Goal: Communication & Community: Answer question/provide support

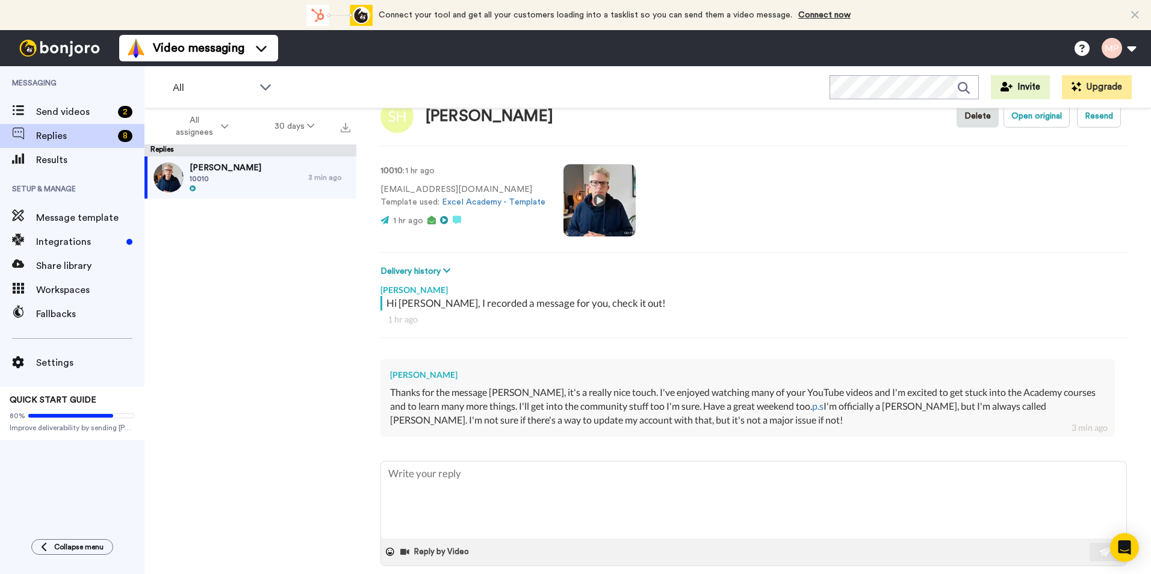
scroll to position [48, 0]
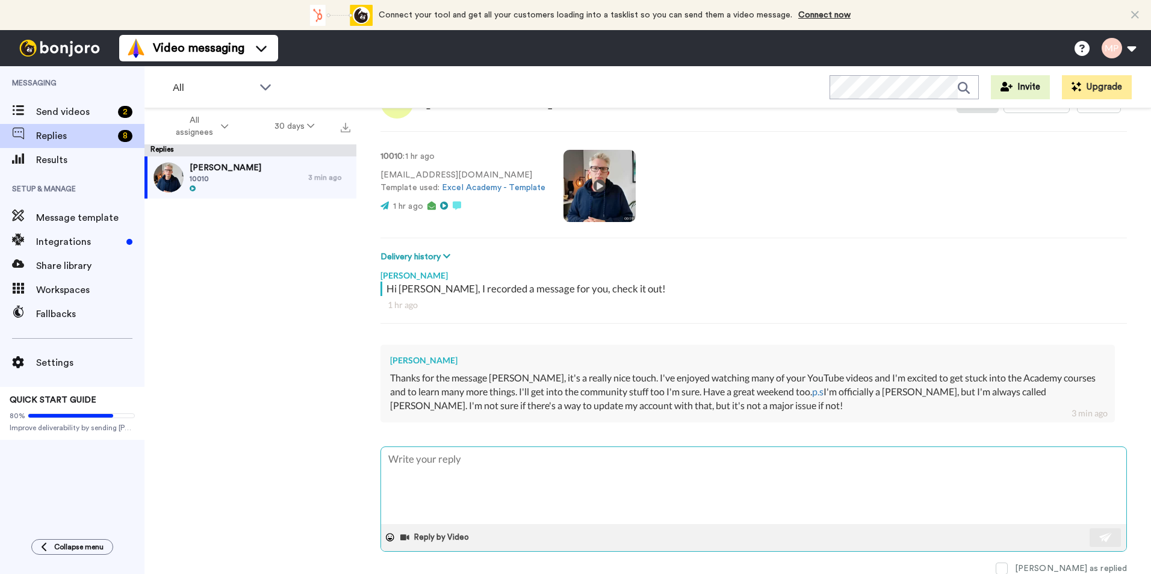
click at [502, 465] on textarea at bounding box center [753, 485] width 745 height 77
type textarea "H"
type textarea "x"
type textarea "Hi"
type textarea "x"
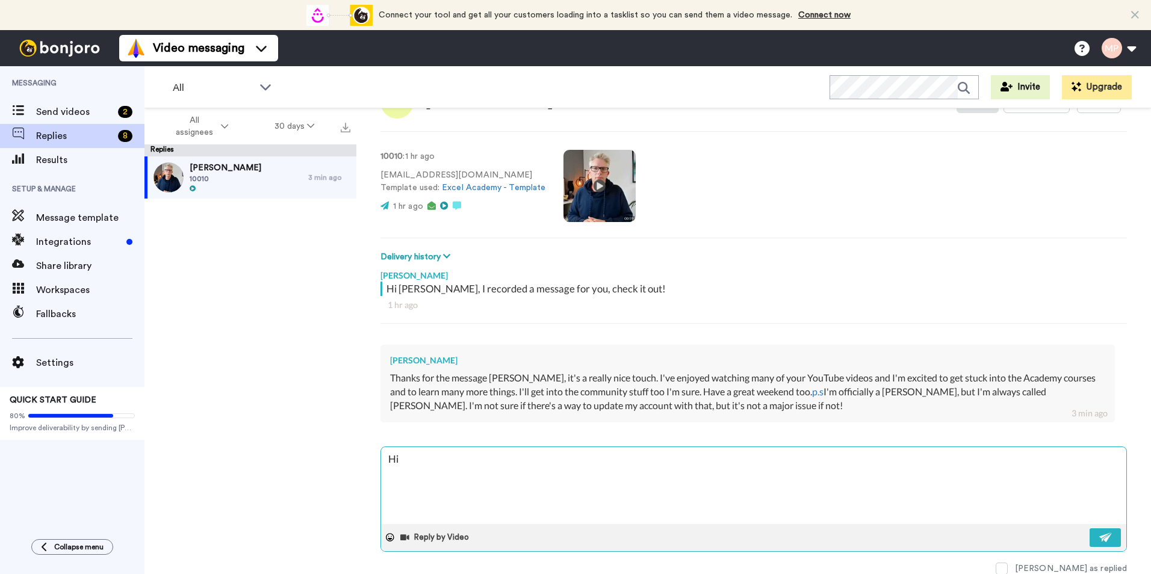
type textarea "Hi"
type textarea "x"
type textarea "Hi S"
type textarea "x"
type textarea "Hi Su"
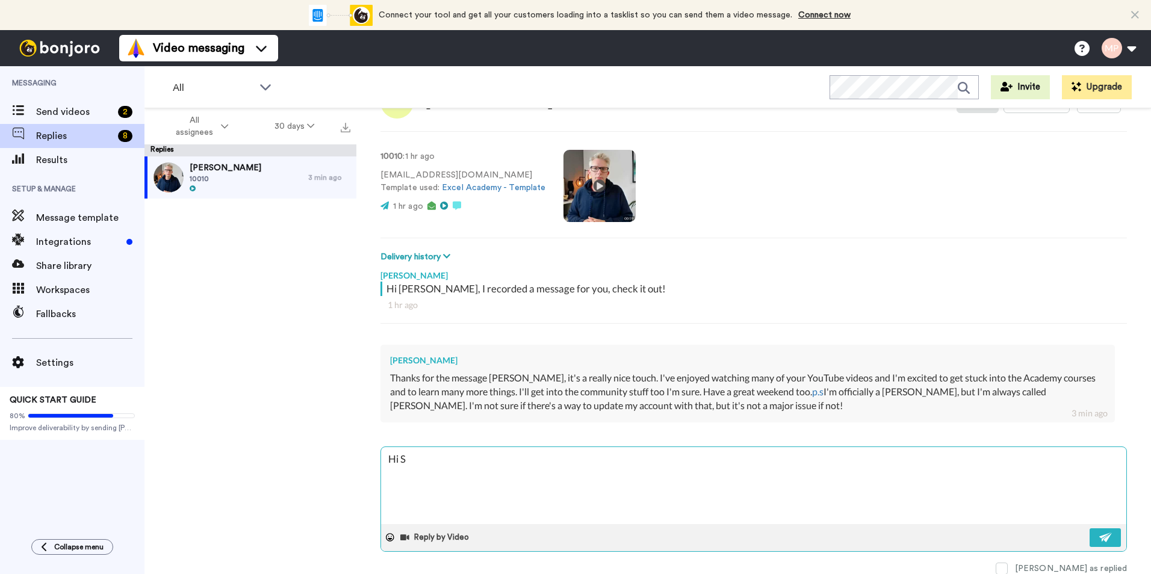
type textarea "x"
type textarea "Hi Suz"
type textarea "x"
type textarea "Hi Suzi"
type textarea "x"
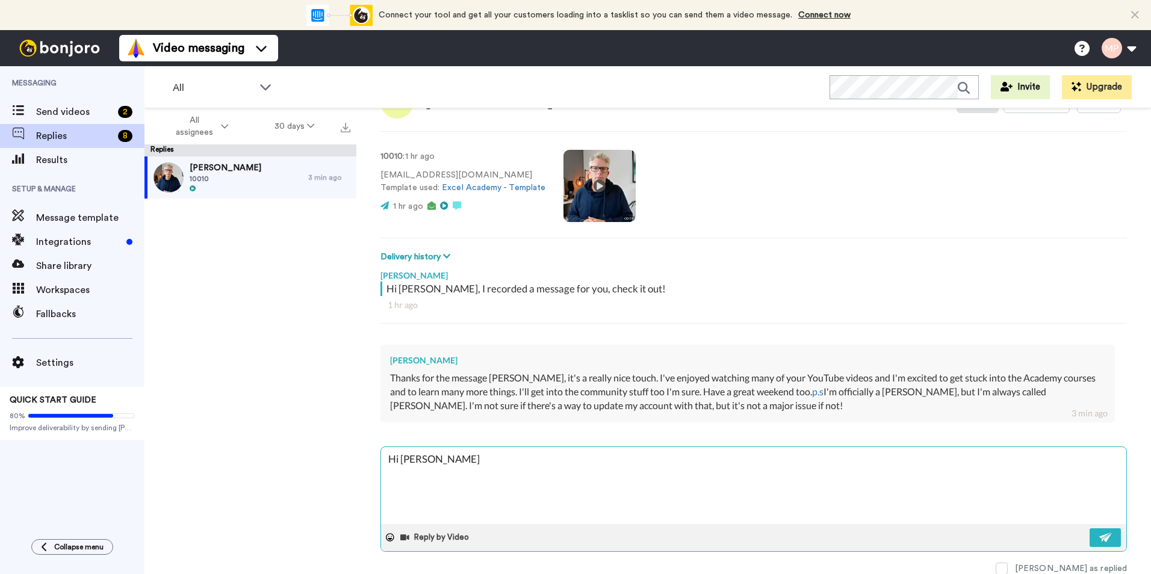
type textarea "Hi Suzie"
type textarea "x"
type textarea "Hi Suzie,"
type textarea "x"
type textarea "Hi Suzie"
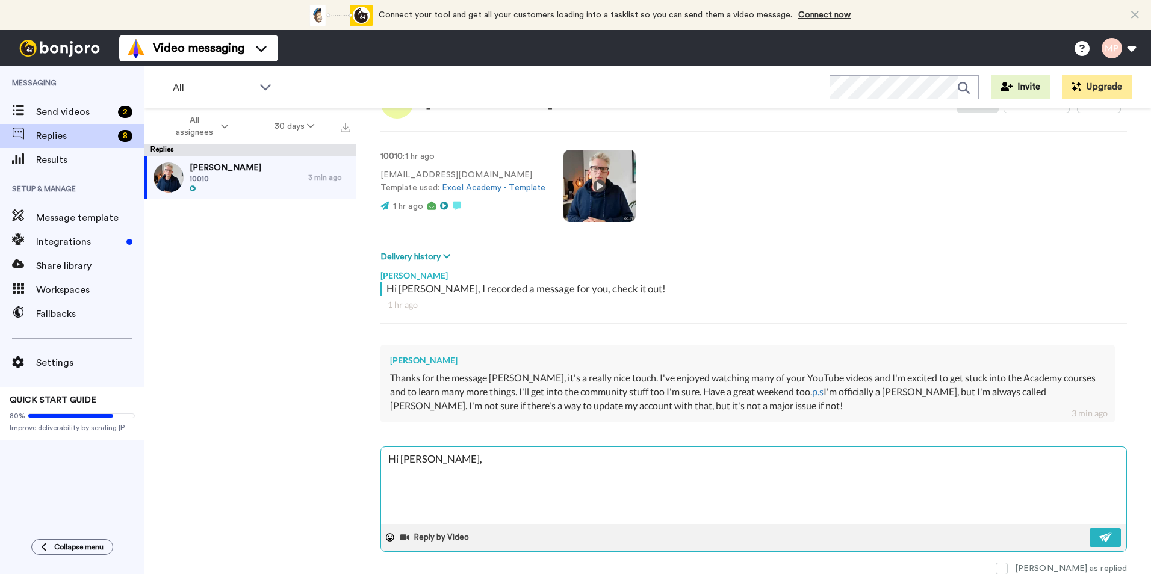
type textarea "x"
type textarea "Hi Suzie"
type textarea "x"
type textarea "Hi Suzie -"
type textarea "x"
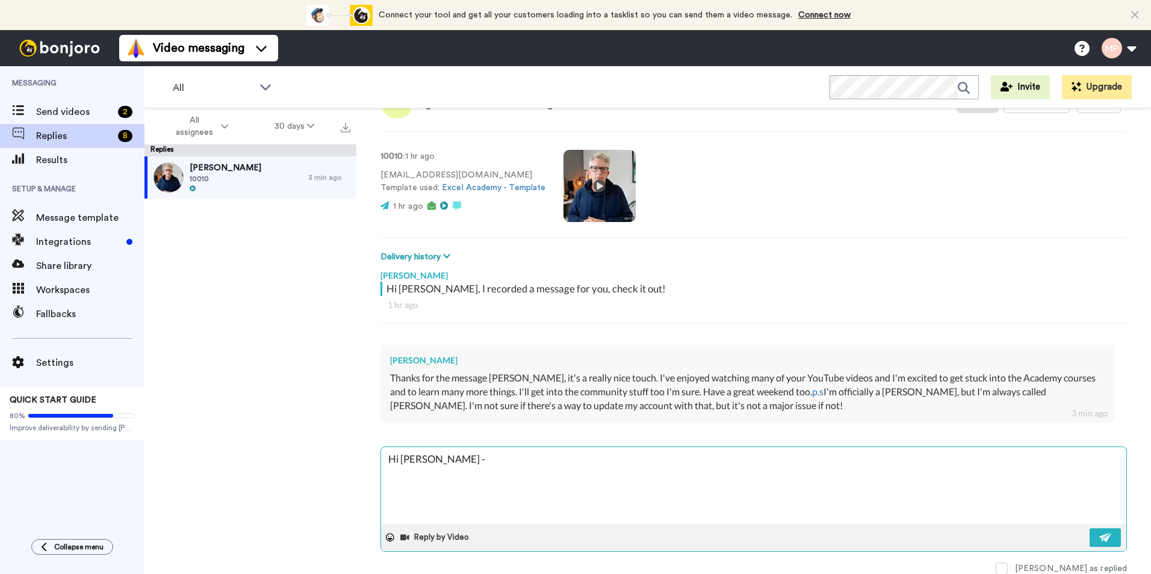
type textarea "Hi Suzie -"
type textarea "x"
type textarea "Hi Suzie - I"
type textarea "x"
type textarea "Hi Suzie - It"
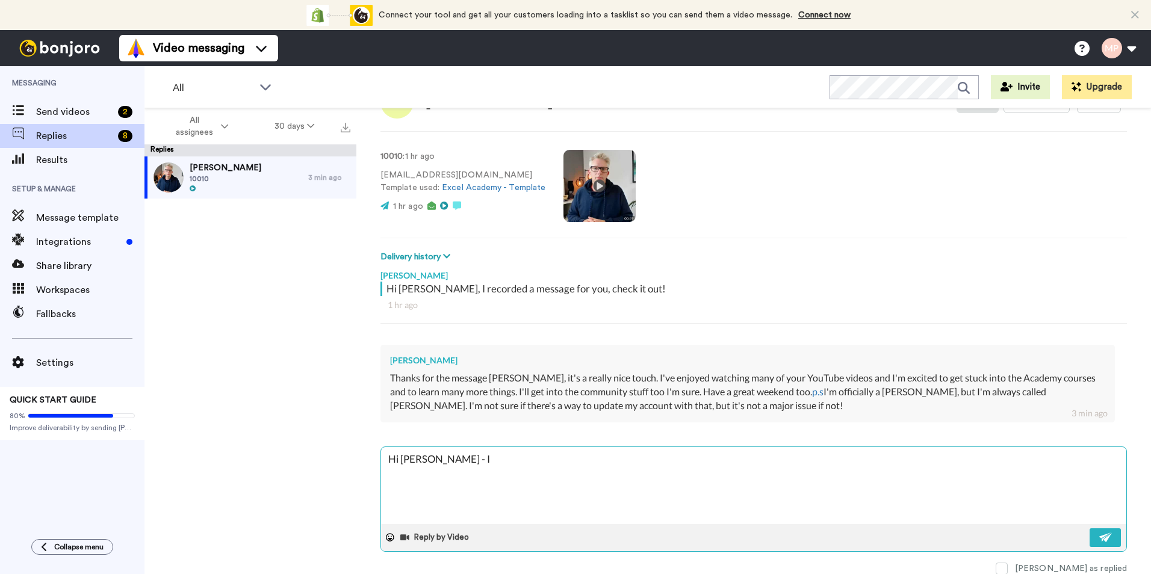
type textarea "x"
type textarea "Hi Suzie - It'"
type textarea "x"
type textarea "Hi Suzie - It's"
type textarea "x"
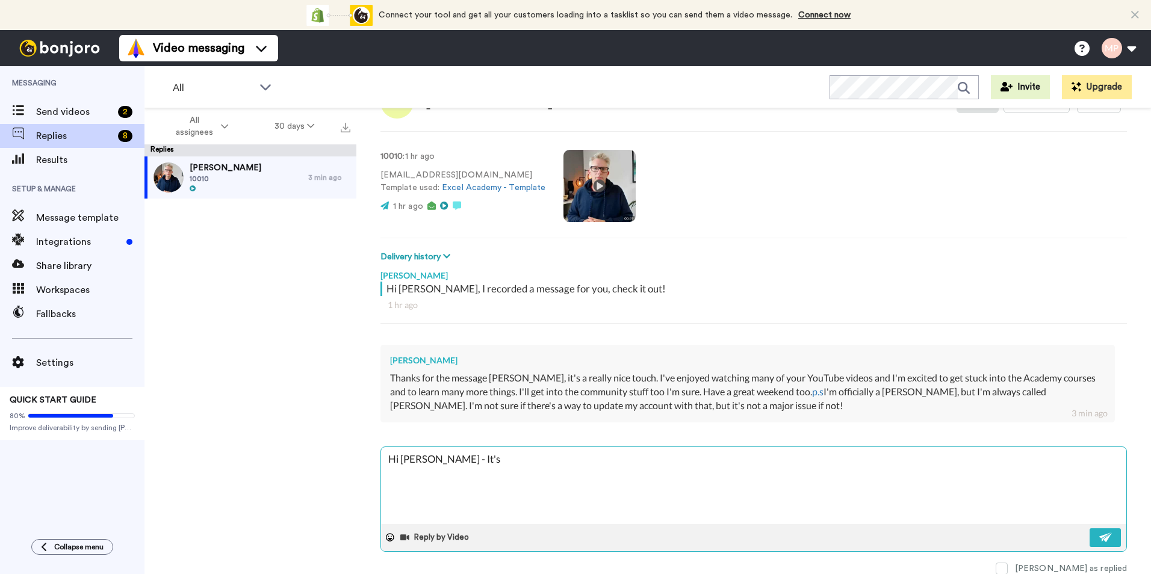
type textarea "Hi Suzie - It's"
type textarea "x"
type textarea "Hi Suzie - It's g"
type textarea "x"
type textarea "Hi Suzie - It's gr"
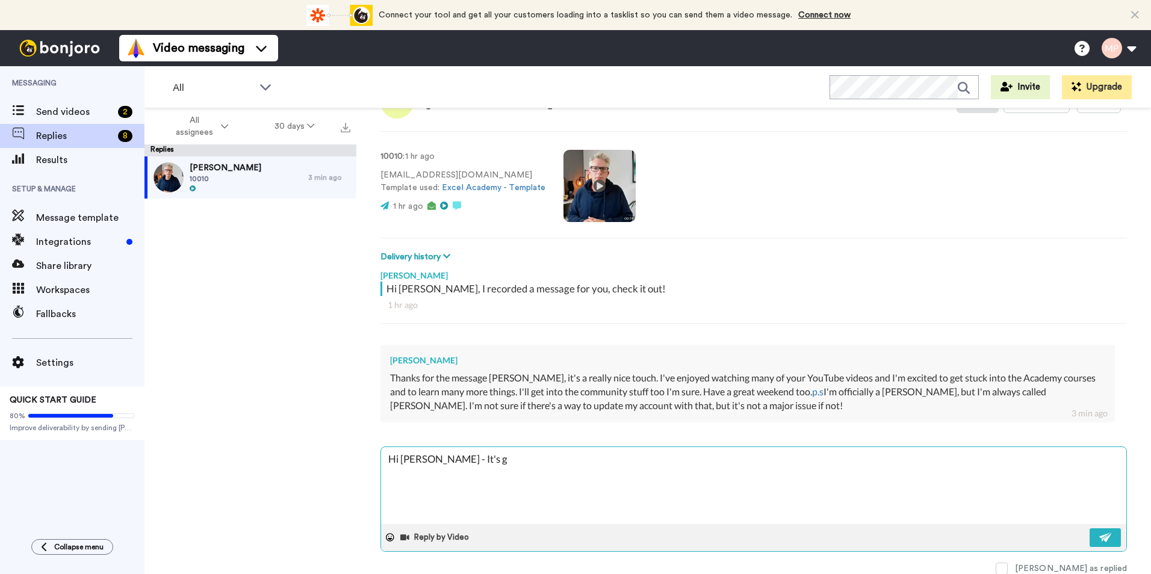
type textarea "x"
type textarea "Hi Suzie - It's gre"
type textarea "x"
type textarea "Hi Suzie - It's grea"
type textarea "x"
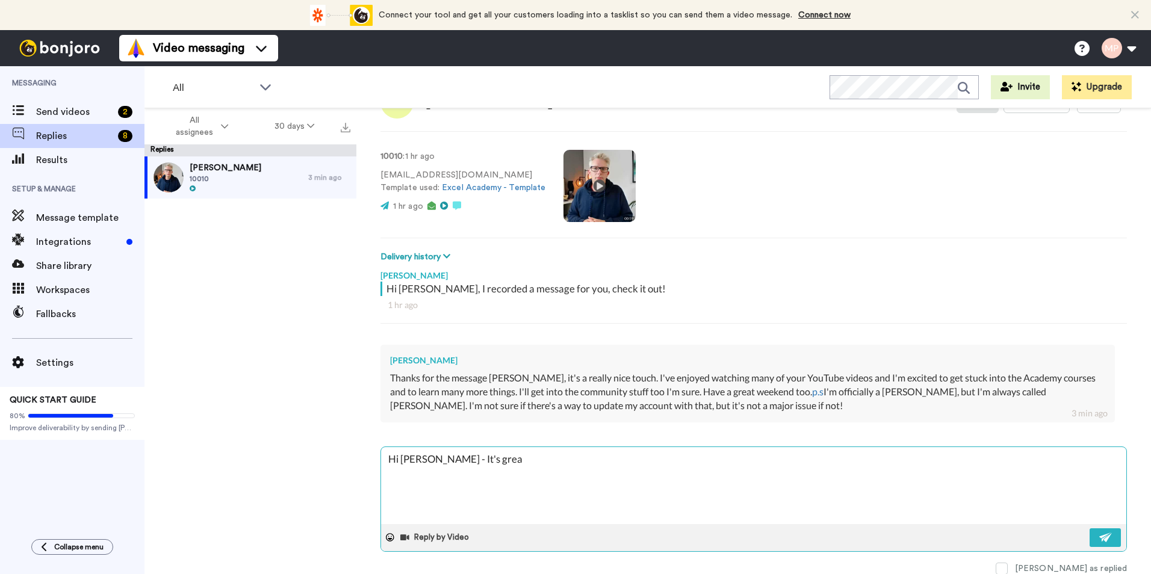
type textarea "Hi Suzie - It's great"
type textarea "x"
type textarea "Hi Suzie - It's great"
type textarea "x"
type textarea "Hi Suzie - It's great t"
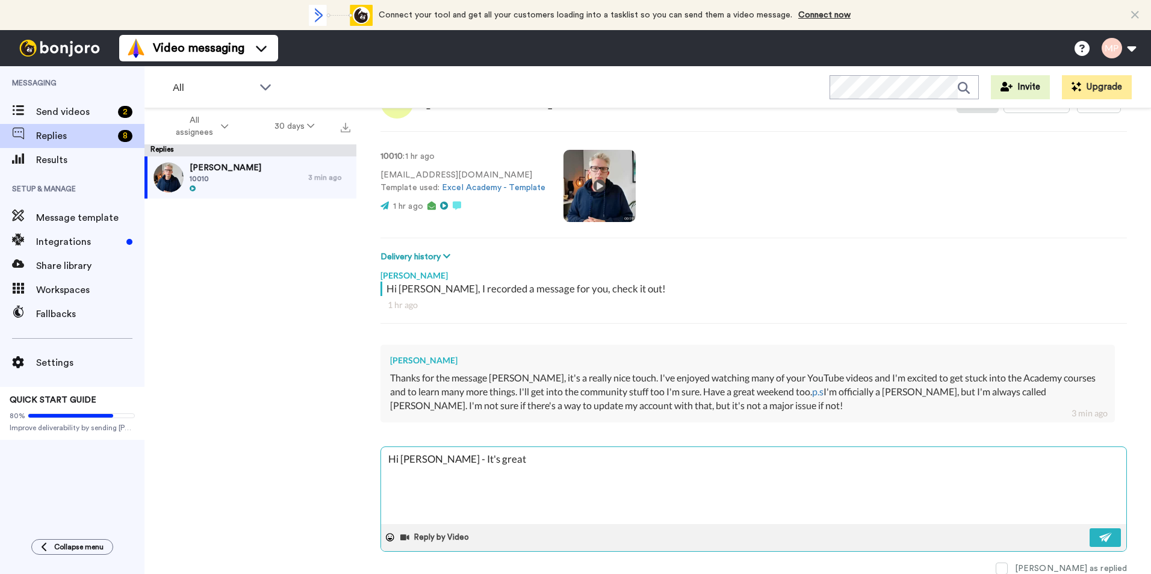
type textarea "x"
type textarea "Hi Suzie - It's great to"
type textarea "x"
type textarea "Hi Suzie - It's great to"
type textarea "x"
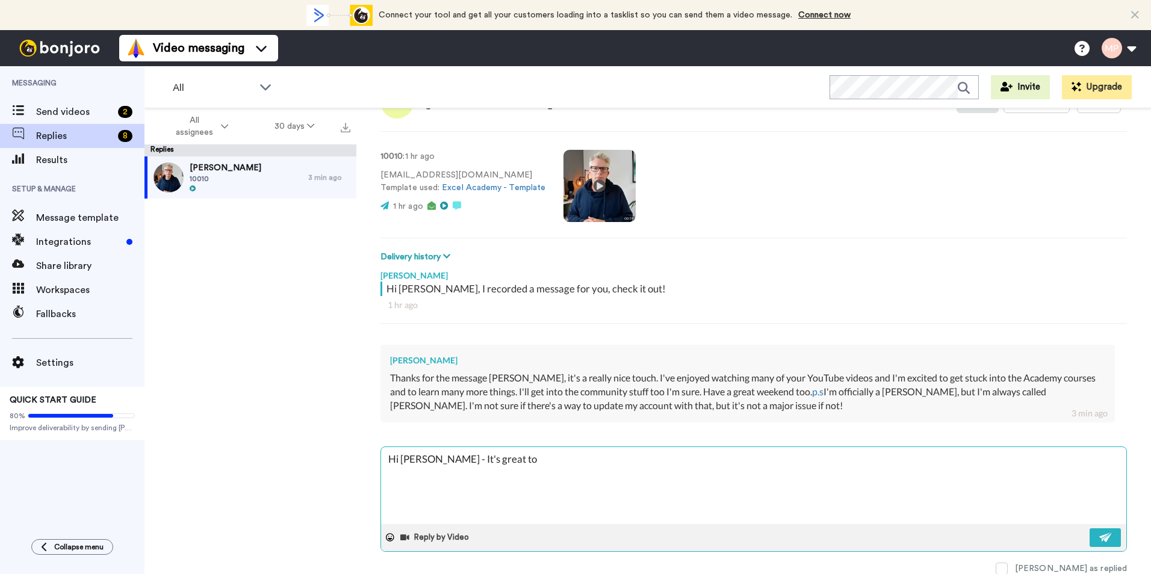
type textarea "Hi Suzie - It's great to h"
type textarea "x"
type textarea "Hi Suzie - It's great to he"
type textarea "x"
type textarea "Hi Suzie - It's great to hea"
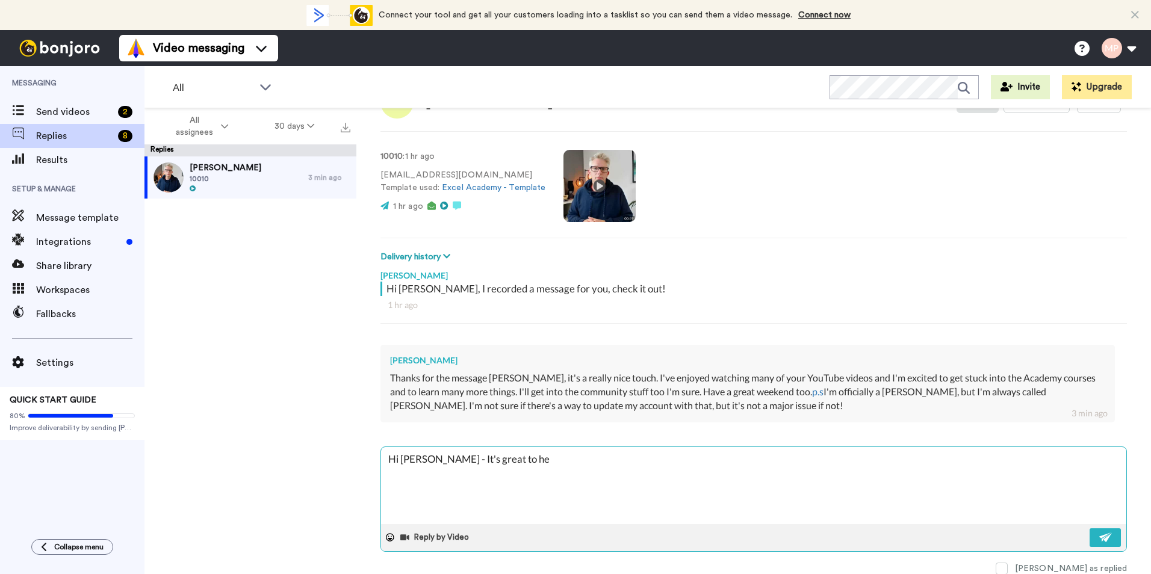
type textarea "x"
type textarea "Hi Suzie - It's great to hear"
type textarea "x"
type textarea "Hi Suzie - It's great to hea"
type textarea "x"
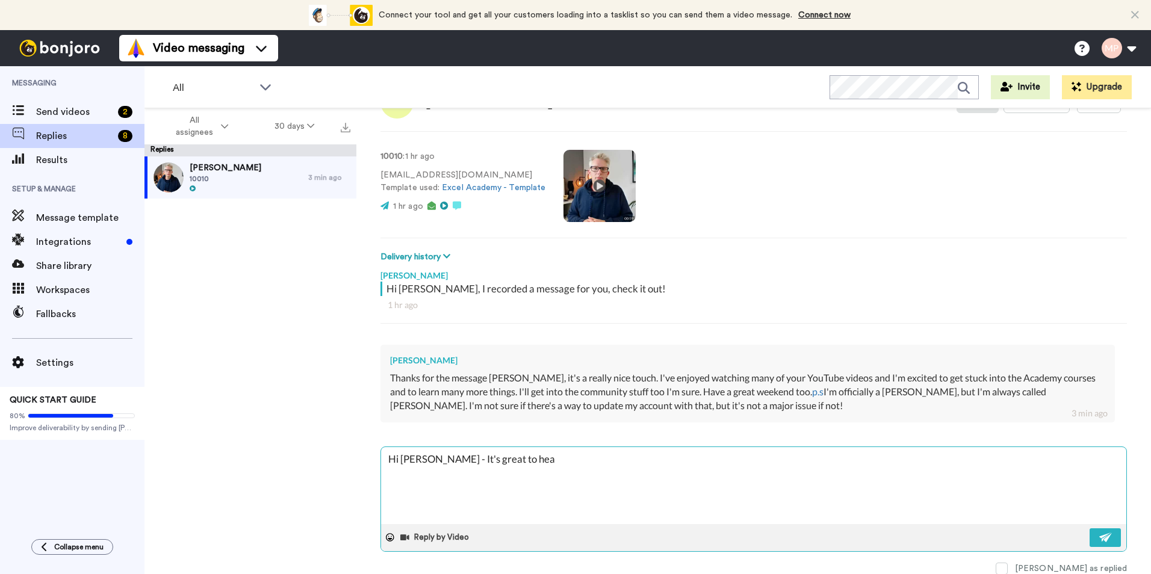
type textarea "Hi Suzie - It's great to he"
type textarea "x"
type textarea "Hi Suzie - It's great to h"
type textarea "x"
type textarea "Hi Suzie - It's great to"
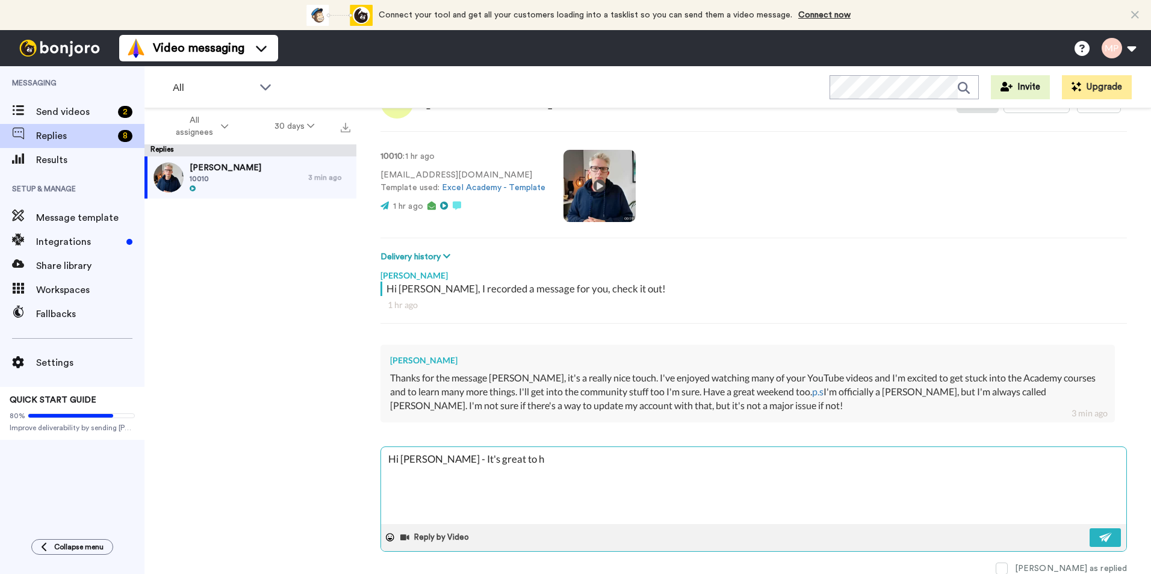
type textarea "x"
type textarea "Hi Suzie - It's great to"
type textarea "x"
type textarea "Hi Suzie - It's great t"
type textarea "x"
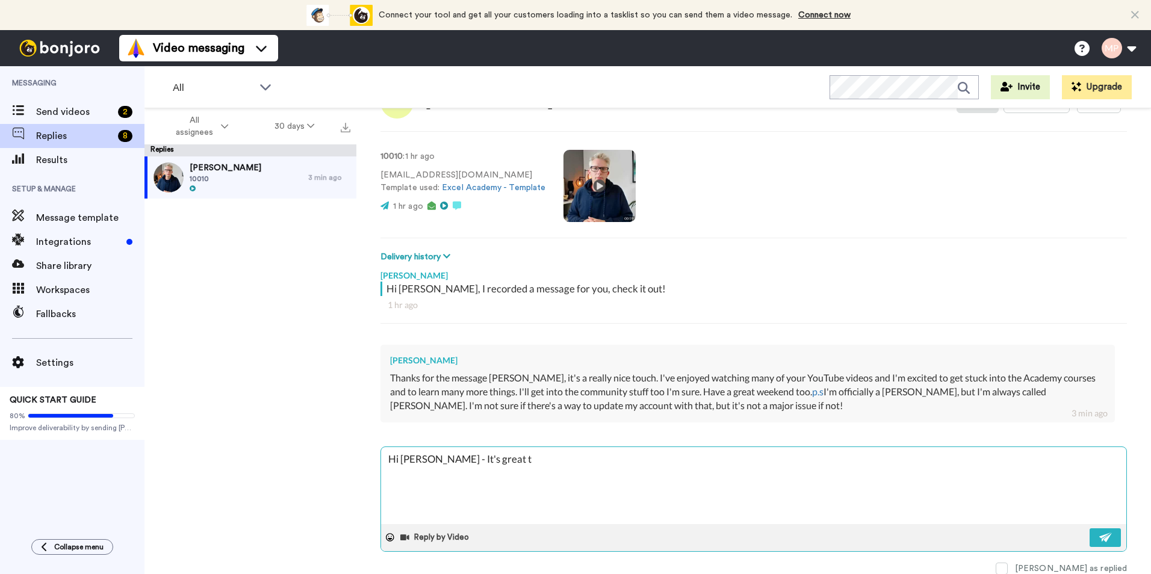
type textarea "Hi Suzie - It's great"
type textarea "x"
type textarea "Hi Suzie - It's great"
type textarea "x"
type textarea "Hi Suzie - It's grea"
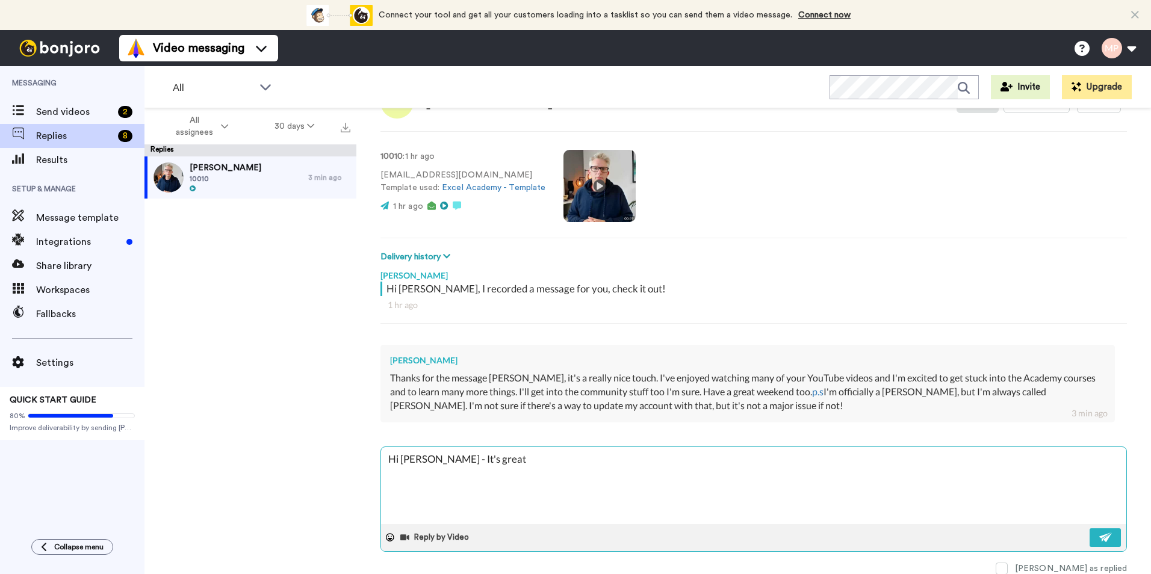
type textarea "x"
type textarea "Hi Suzie - It's gre"
type textarea "x"
type textarea "Hi Suzie - It's gr"
type textarea "x"
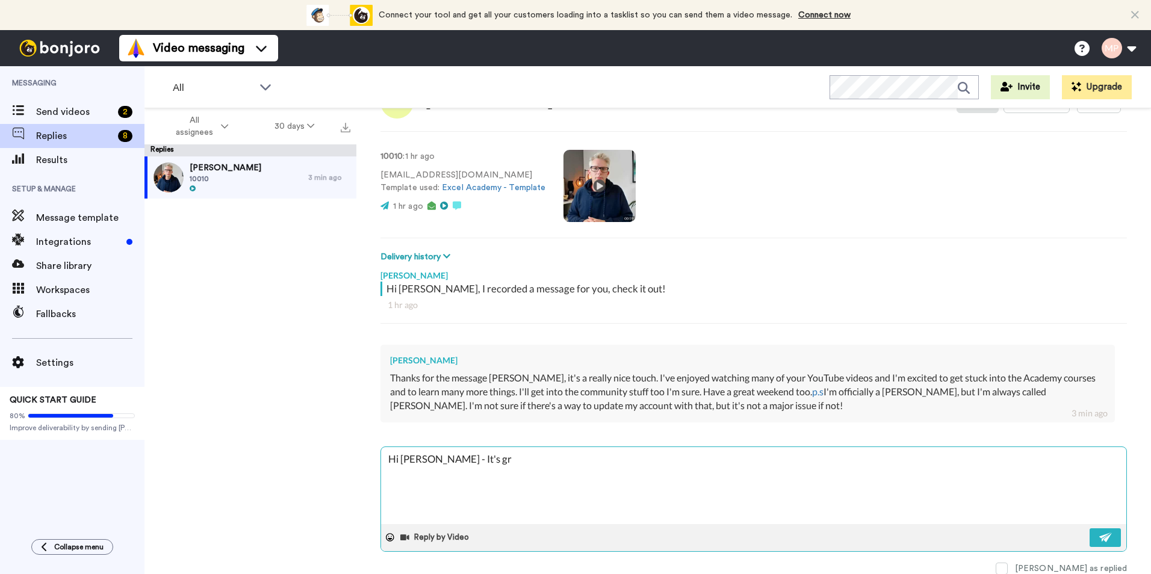
type textarea "Hi Suzie - It's g"
type textarea "x"
type textarea "Hi Suzie - It's"
type textarea "x"
type textarea "Hi Suzie - It's"
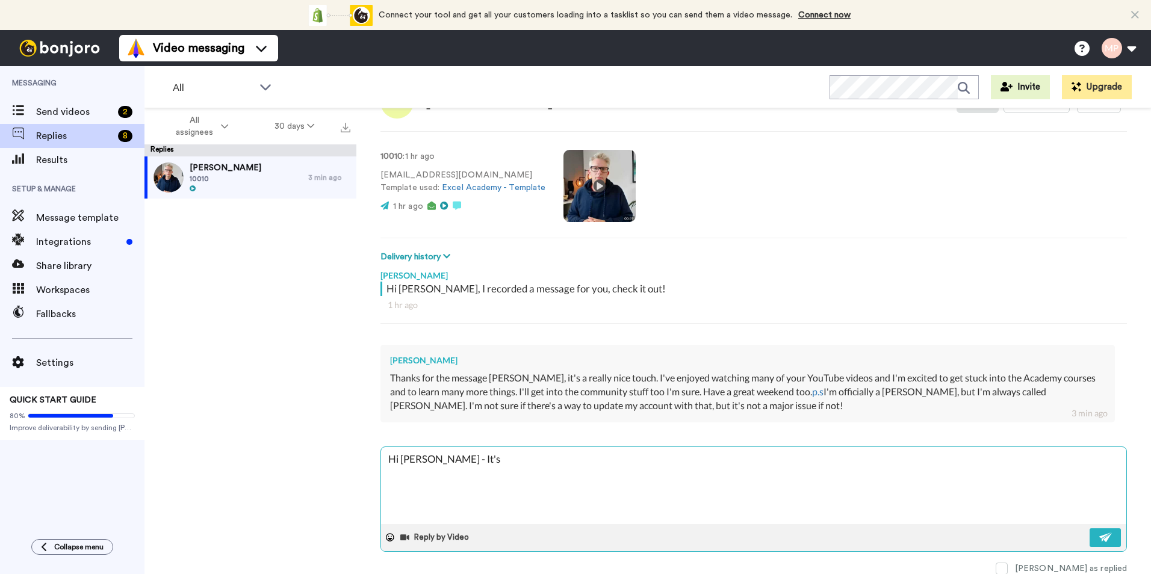
type textarea "x"
type textarea "Hi Suzie - It'"
type textarea "x"
type textarea "Hi Suzie - It"
type textarea "x"
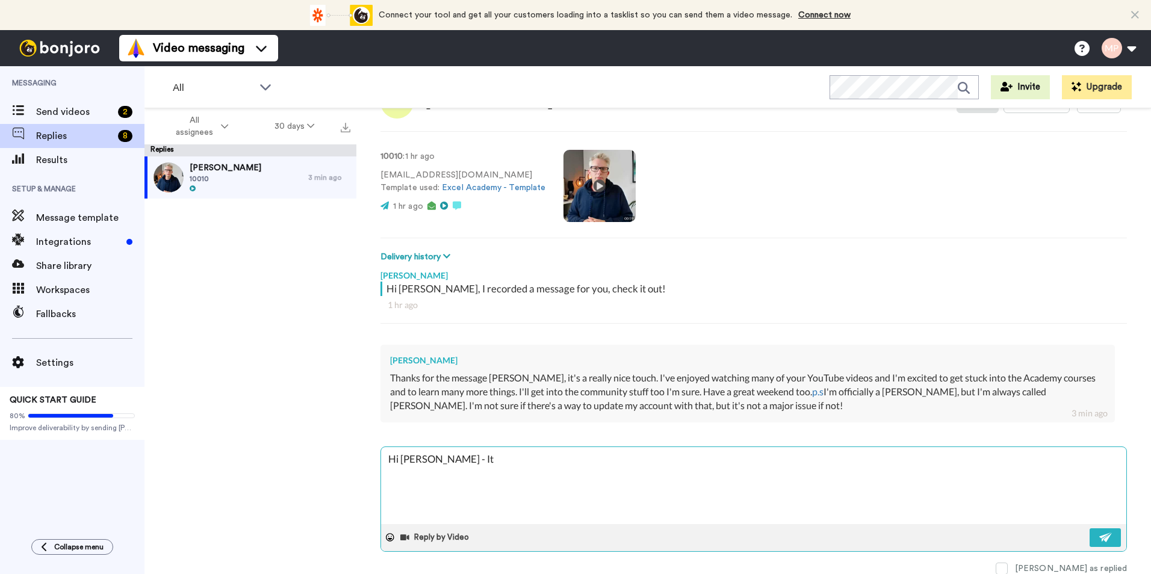
type textarea "Hi Suzie - I"
type textarea "x"
type textarea "Hi Suzie -"
type textarea "x"
type textarea "Hi Suzie - T"
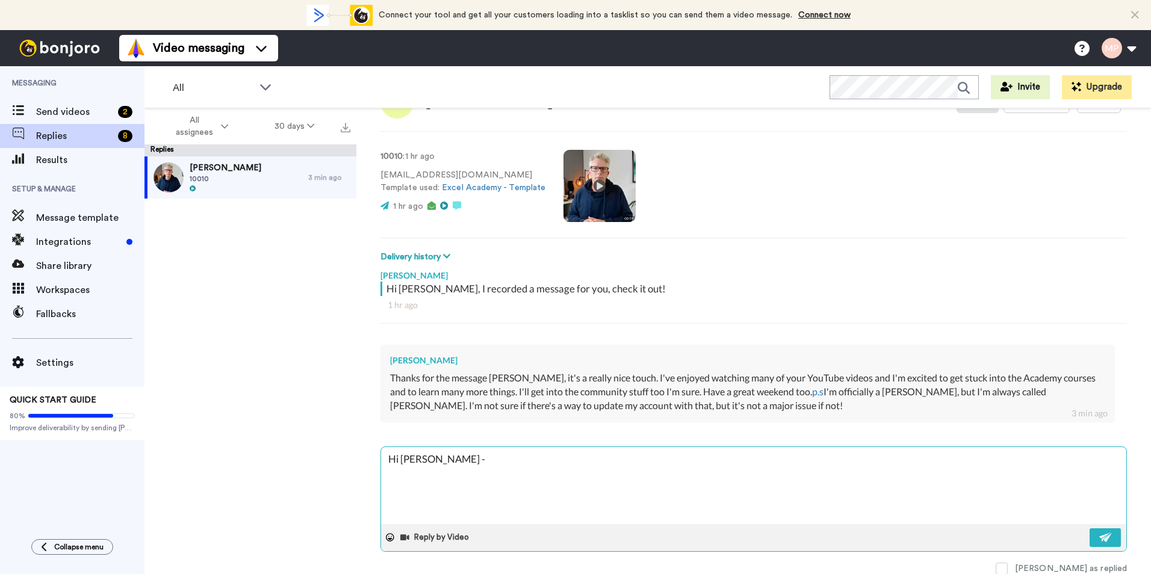
type textarea "x"
type textarea "Hi Suzie - Th"
type textarea "x"
type textarea "Hi Suzie - Tha"
type textarea "x"
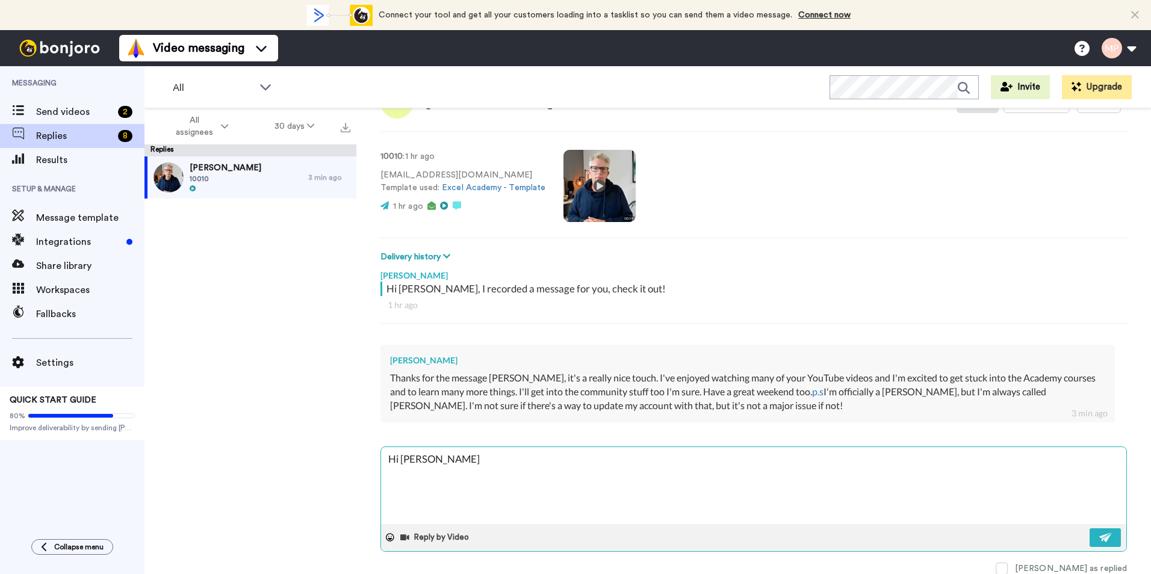
type textarea "Hi Suzie - That"
type textarea "x"
type textarea "Hi Suzie - That'"
type textarea "x"
type textarea "Hi Suzie - That's"
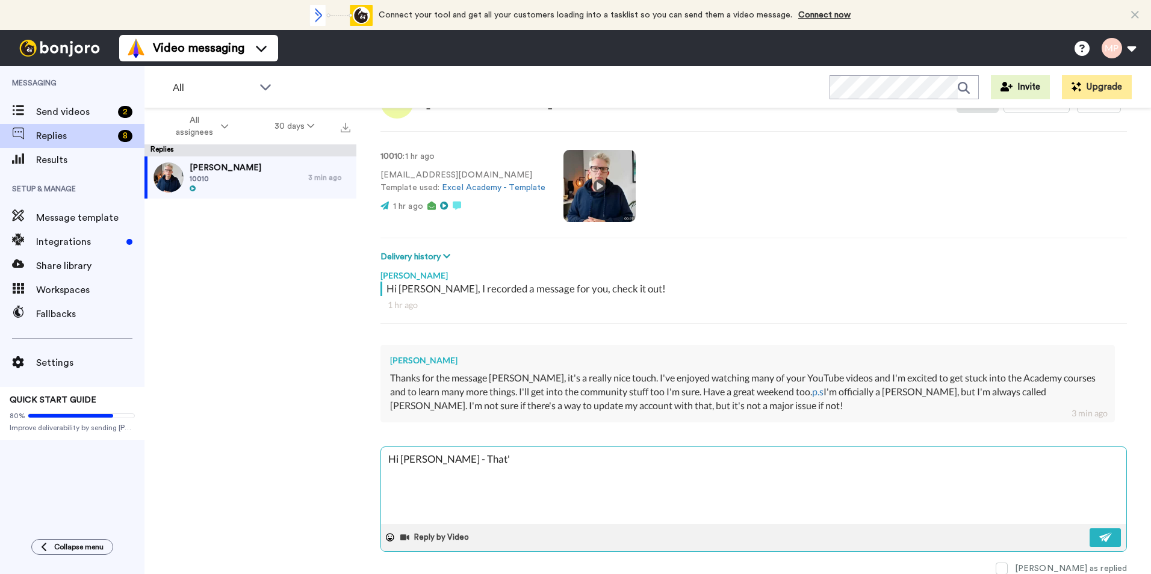
type textarea "x"
type textarea "Hi Suzie - That's"
type textarea "x"
type textarea "Hi Suzie - That's g"
type textarea "x"
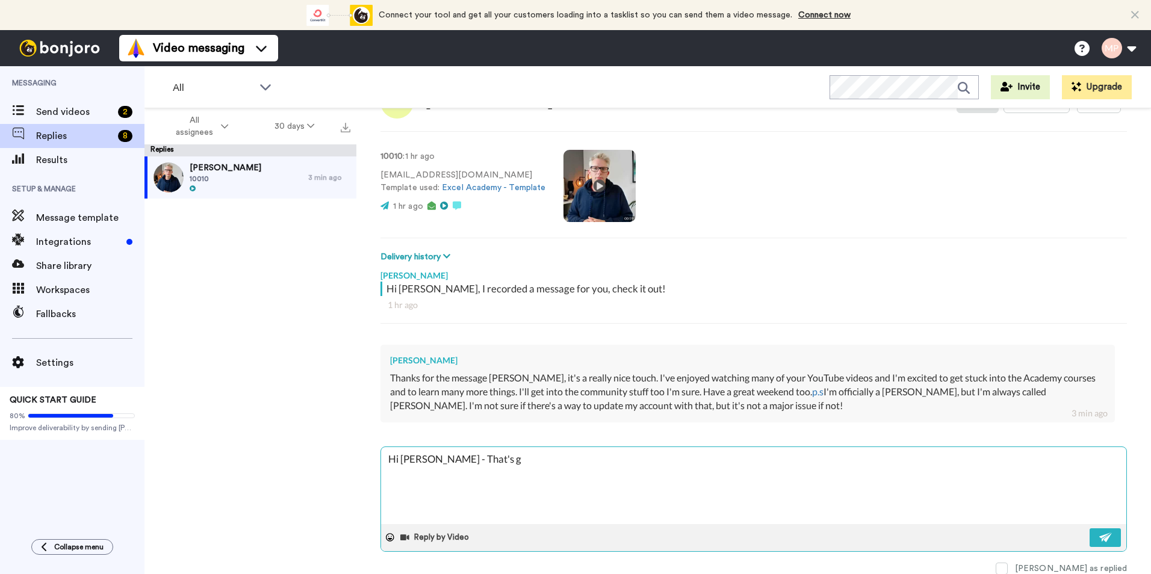
type textarea "Hi Suzie - That's gr"
type textarea "x"
type textarea "Hi Suzie - That's gre"
type textarea "x"
type textarea "Hi Suzie - That's grea"
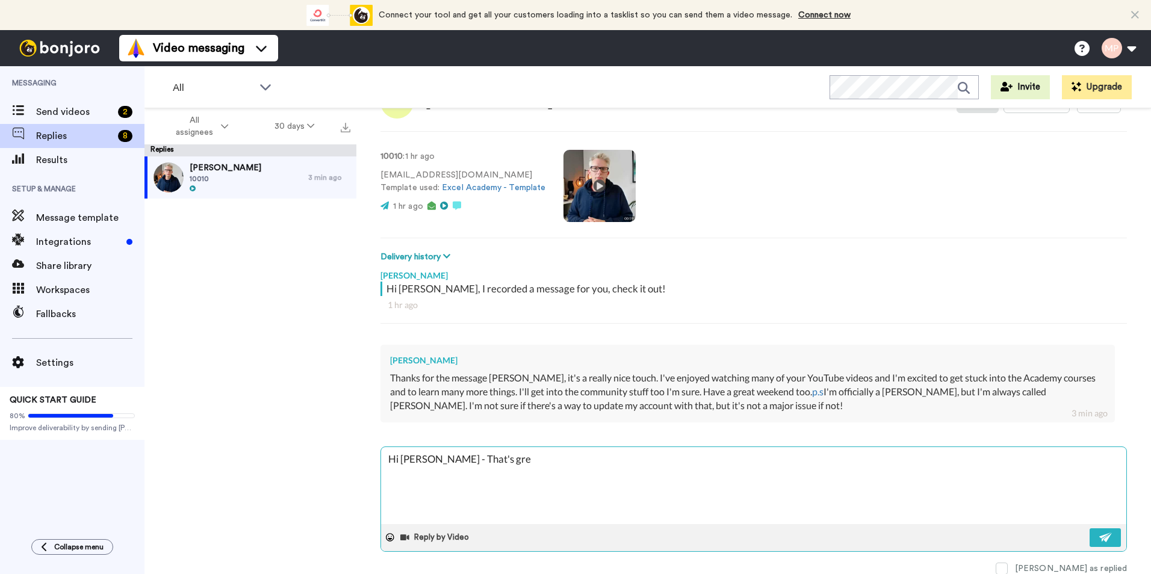
type textarea "x"
type textarea "Hi Suzie - That's great"
type textarea "x"
type textarea "Hi Suzie - That's great"
type textarea "x"
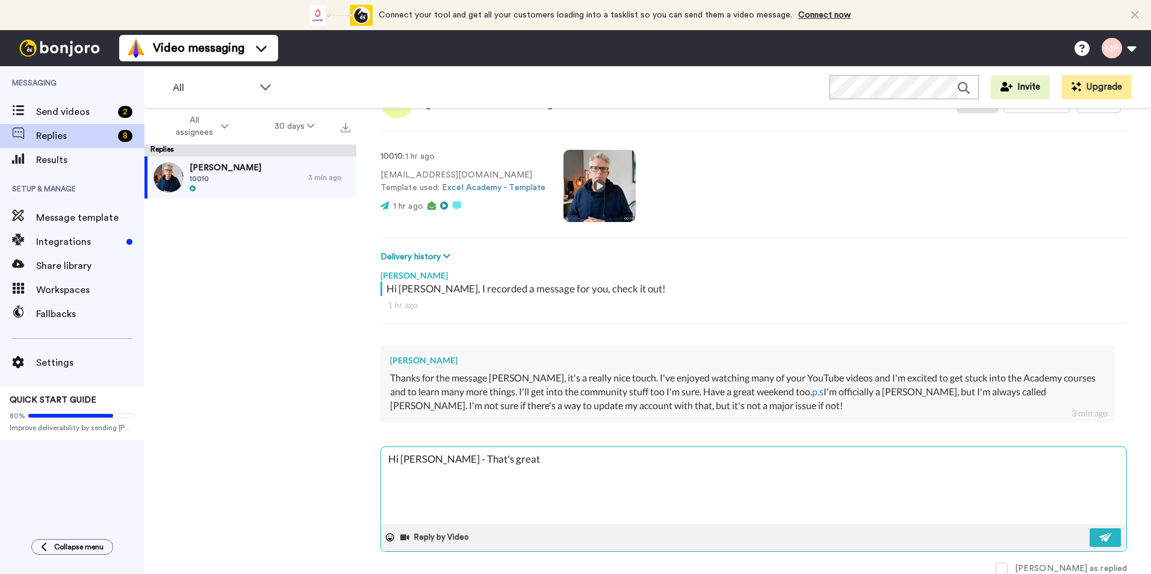
type textarea "Hi Suzie - That's great t"
type textarea "x"
type textarea "Hi Suzie - That's great th"
type textarea "x"
type textarea "Hi Suzie - That's great tha"
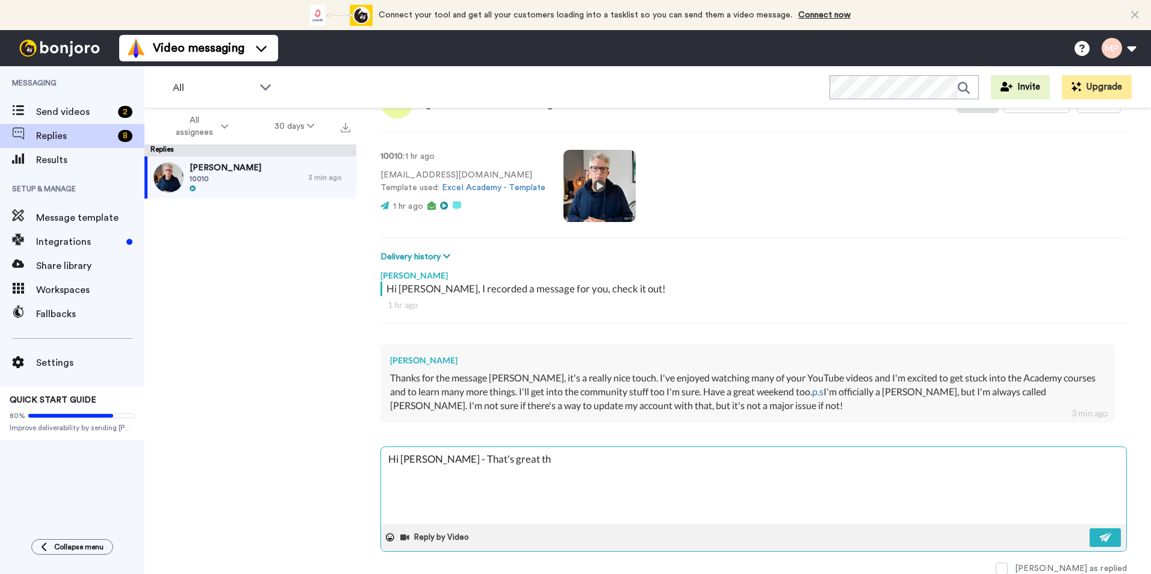
type textarea "x"
type textarea "Hi Suzie - That's great that"
type textarea "x"
type textarea "Hi Suzie - That's great that"
type textarea "x"
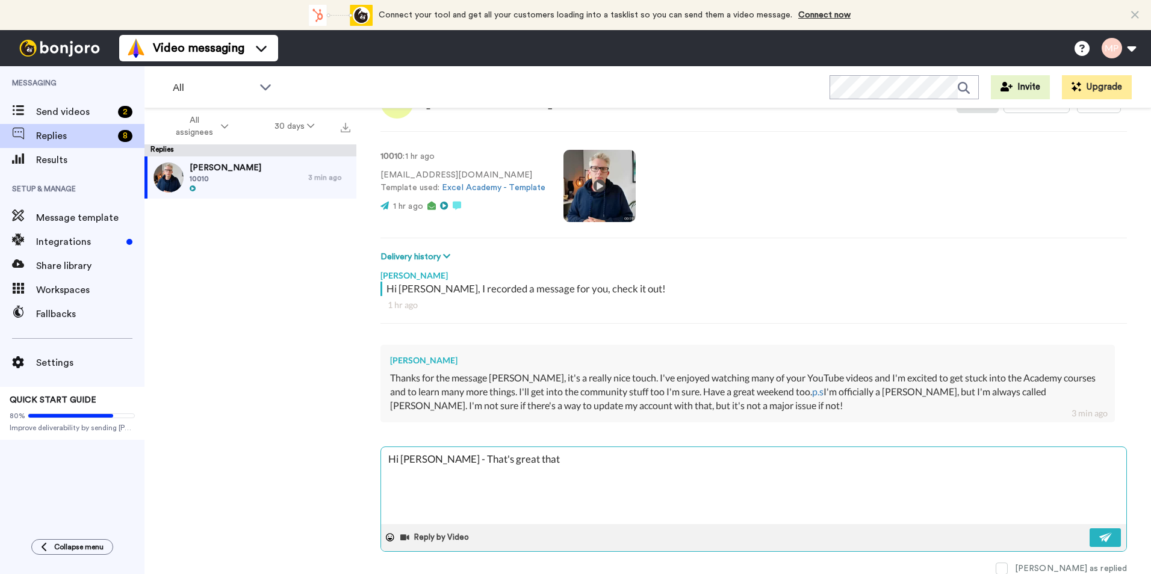
type textarea "Hi Suzie - That's great that y"
type textarea "x"
type textarea "Hi Suzie - That's great that yo"
type textarea "x"
type textarea "Hi Suzie - That's great that you"
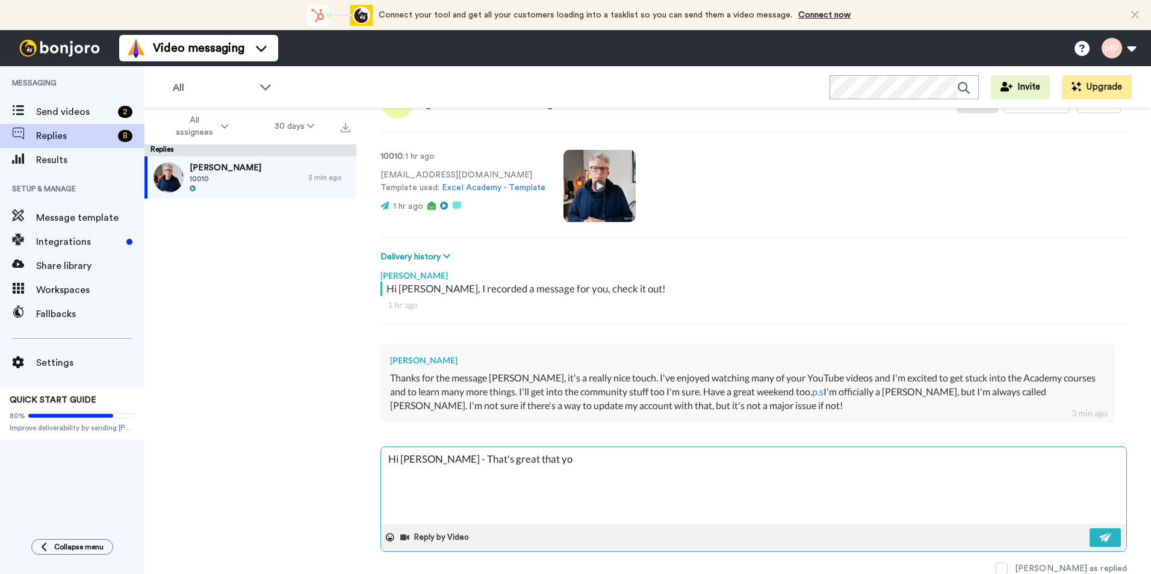
type textarea "x"
type textarea "Hi Suzie - That's great that you'"
type textarea "x"
type textarea "Hi Suzie - That's great that you'v"
type textarea "x"
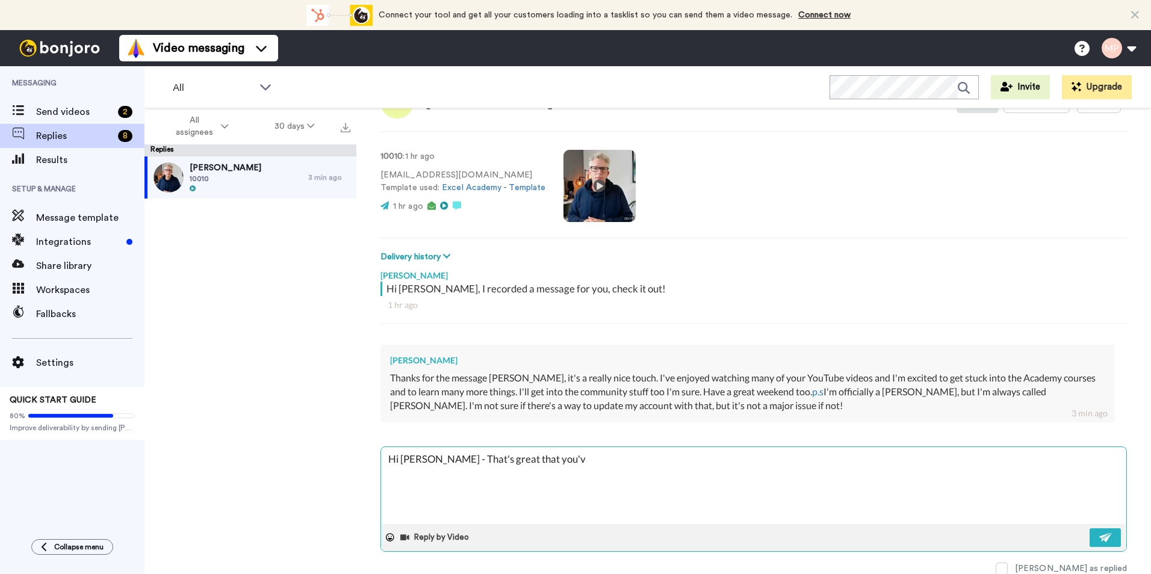
type textarea "Hi Suzie - That's great that you've"
type textarea "x"
type textarea "Hi Suzie - That's great that you've"
type textarea "x"
type textarea "Hi Suzie - That's great that you've e"
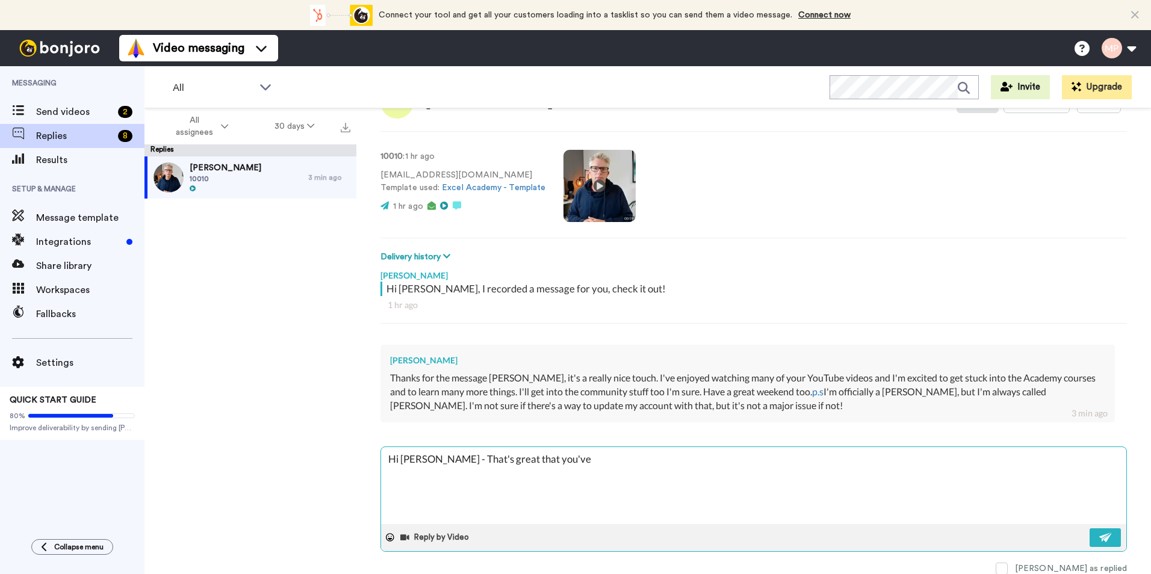
type textarea "x"
type textarea "Hi Suzie - That's great that you've en"
type textarea "x"
type textarea "Hi Suzie - That's great that you've enj"
type textarea "x"
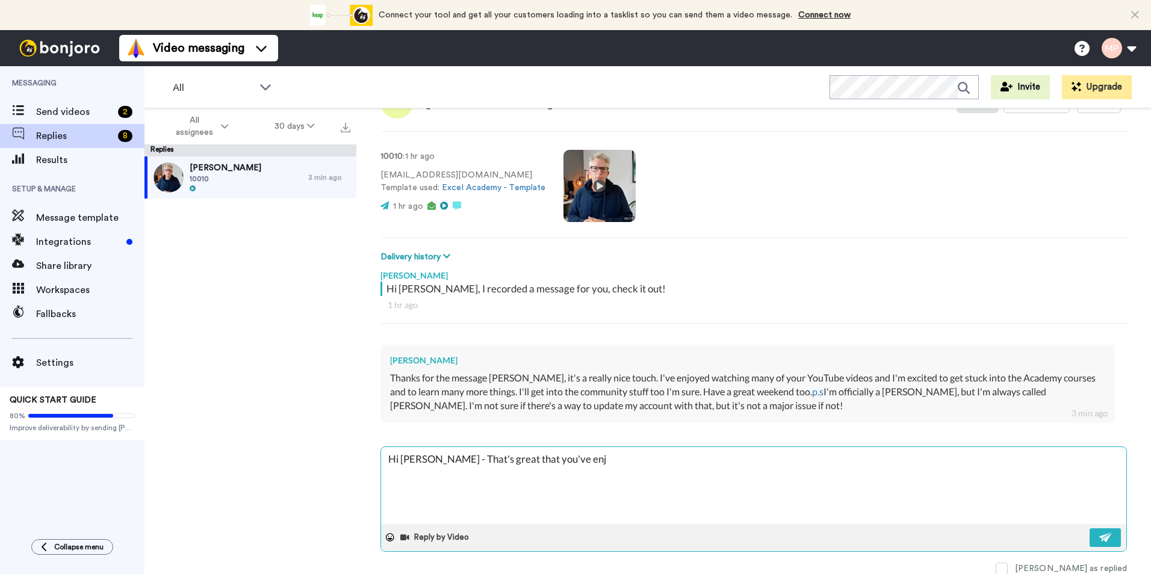
type textarea "Hi Suzie - That's great that you've enjo"
type textarea "x"
type textarea "Hi Suzie - That's great that you've enjoy"
type textarea "x"
type textarea "Hi Suzie - That's great that you've enjoye"
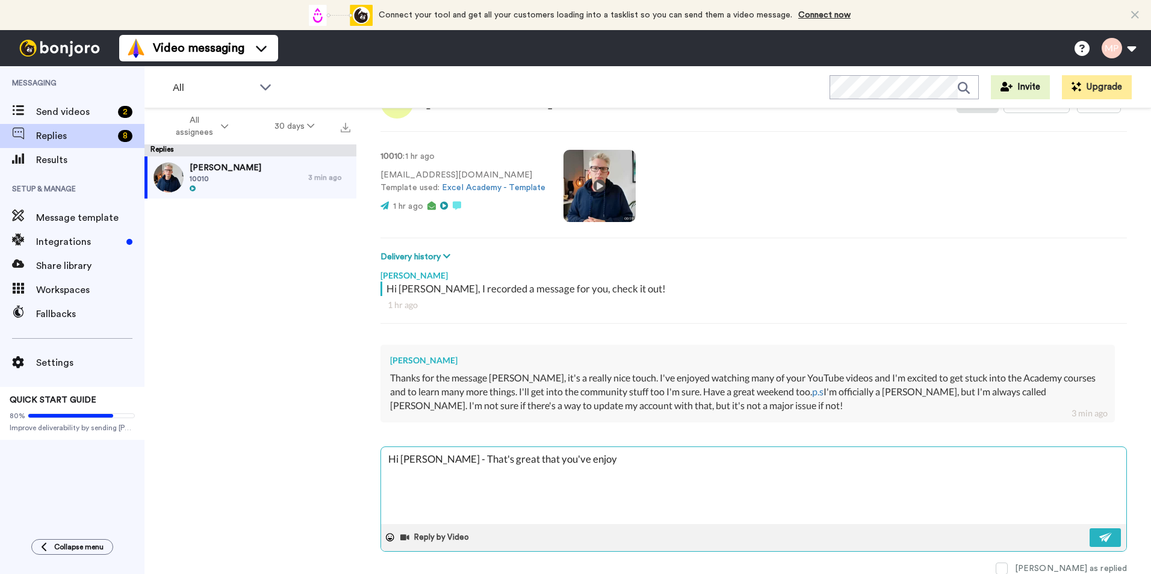
type textarea "x"
type textarea "Hi Suzie - That's great that you've enjoyed"
type textarea "x"
type textarea "Hi Suzie - That's great that you've enjoyed"
type textarea "x"
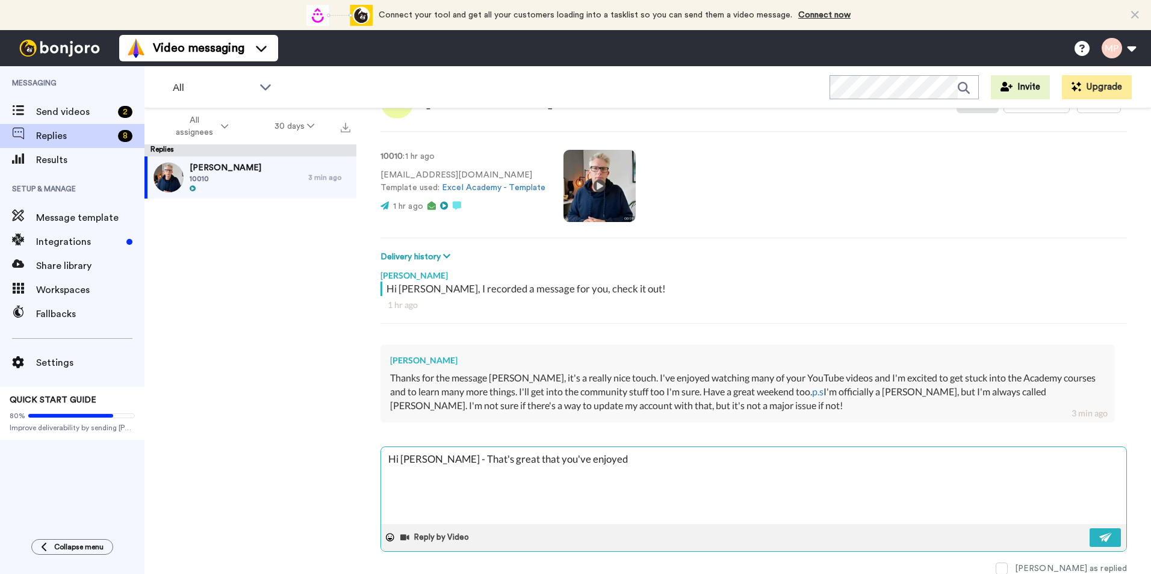
type textarea "Hi Suzie - That's great that you've enjoyed t"
type textarea "x"
type textarea "Hi Suzie - That's great that you've enjoyed th"
type textarea "x"
type textarea "Hi Suzie - That's great that you've enjoyed the"
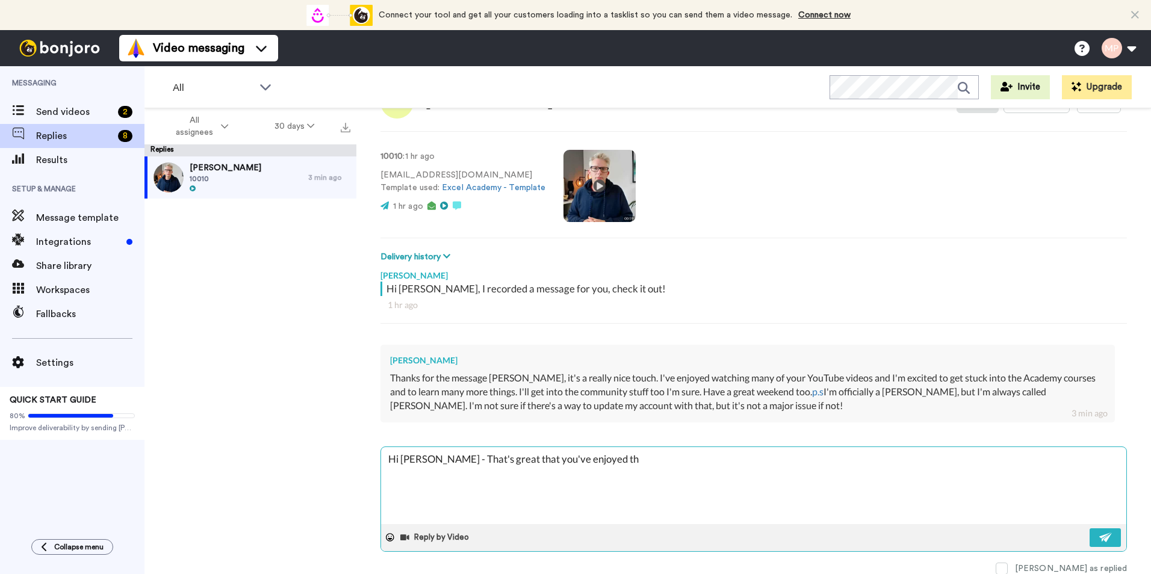
type textarea "x"
type textarea "Hi Suzie - That's great that you've enjoyed the"
type textarea "x"
type textarea "Hi Suzie - That's great that you've enjoyed the Y"
type textarea "x"
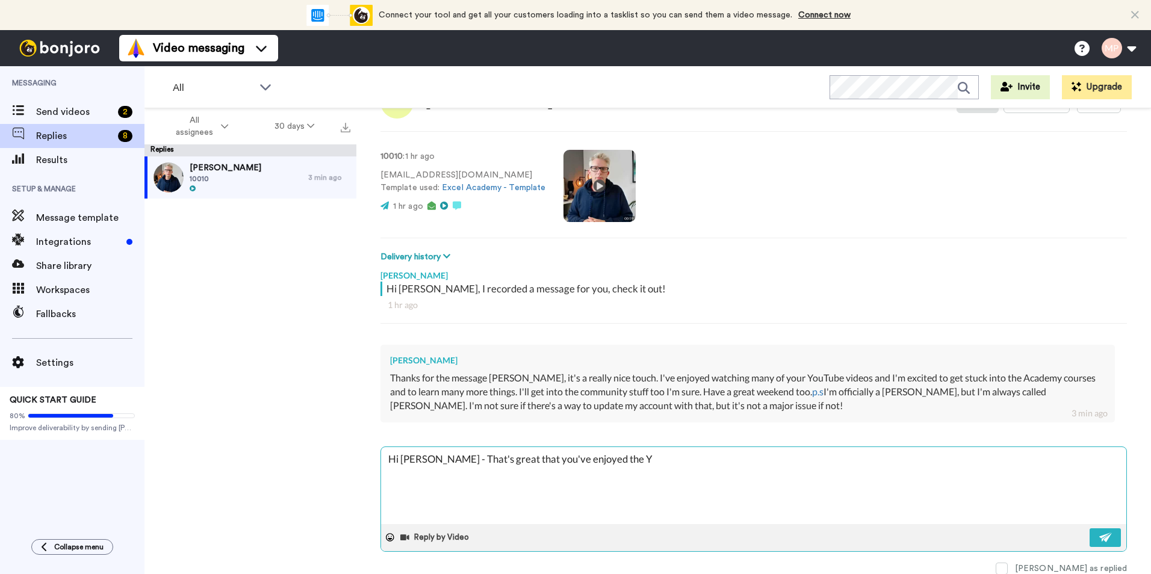
type textarea "Hi Suzie - That's great that you've enjoyed the Yo"
type textarea "x"
type textarea "Hi Suzie - That's great that you've enjoyed the You"
type textarea "x"
type textarea "Hi Suzie - That's great that you've enjoyed the YouT"
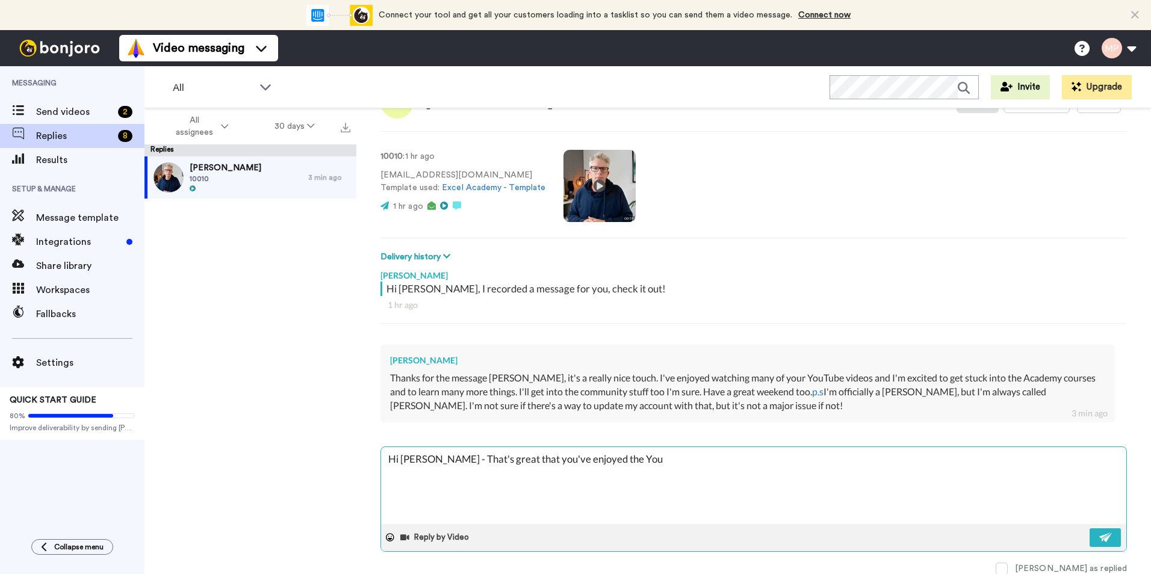
type textarea "x"
type textarea "Hi Suzie - That's great that you've enjoyed the YouTu"
type textarea "x"
type textarea "Hi Suzie - That's great that you've enjoyed the YouTub"
type textarea "x"
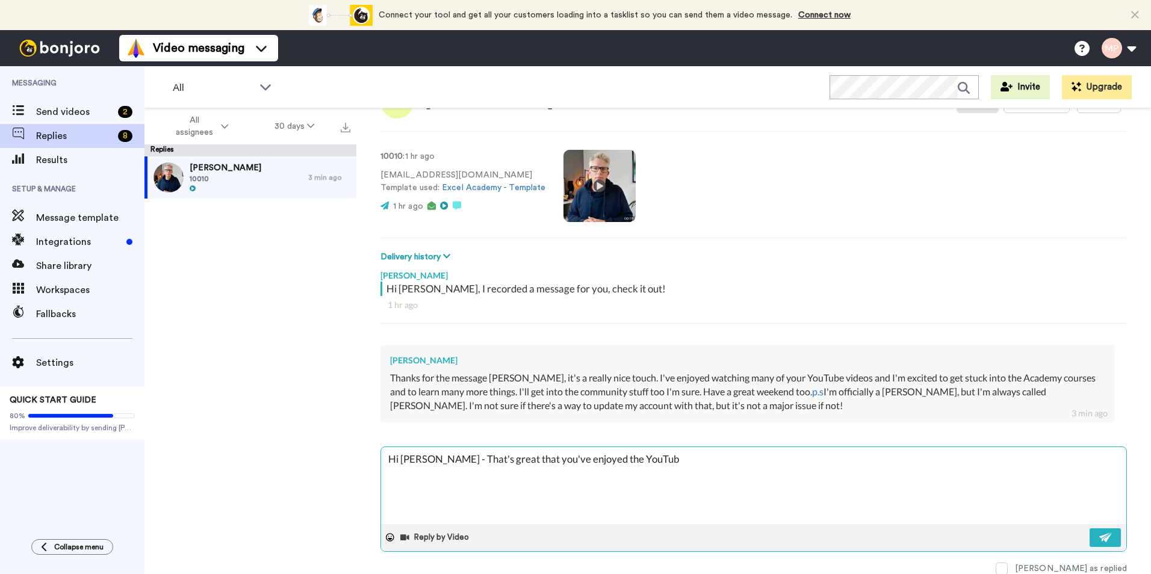
type textarea "Hi Suzie - That's great that you've enjoyed the YouTube"
type textarea "x"
type textarea "Hi Suzie - That's great that you've enjoyed the YouTube"
type textarea "x"
type textarea "Hi Suzie - That's great that you've enjoyed the YouTube"
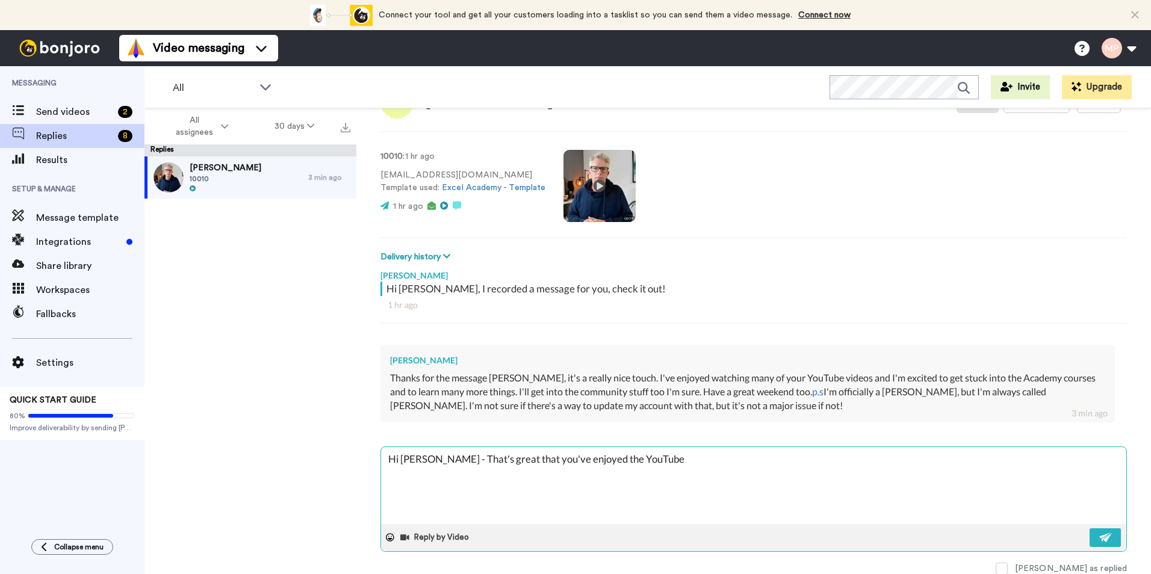
type textarea "x"
type textarea "Hi Suzie - That's great that you've enjoyed the YouTub"
type textarea "x"
type textarea "Hi Suzie - That's great that you've enjoyed the YouTube"
type textarea "x"
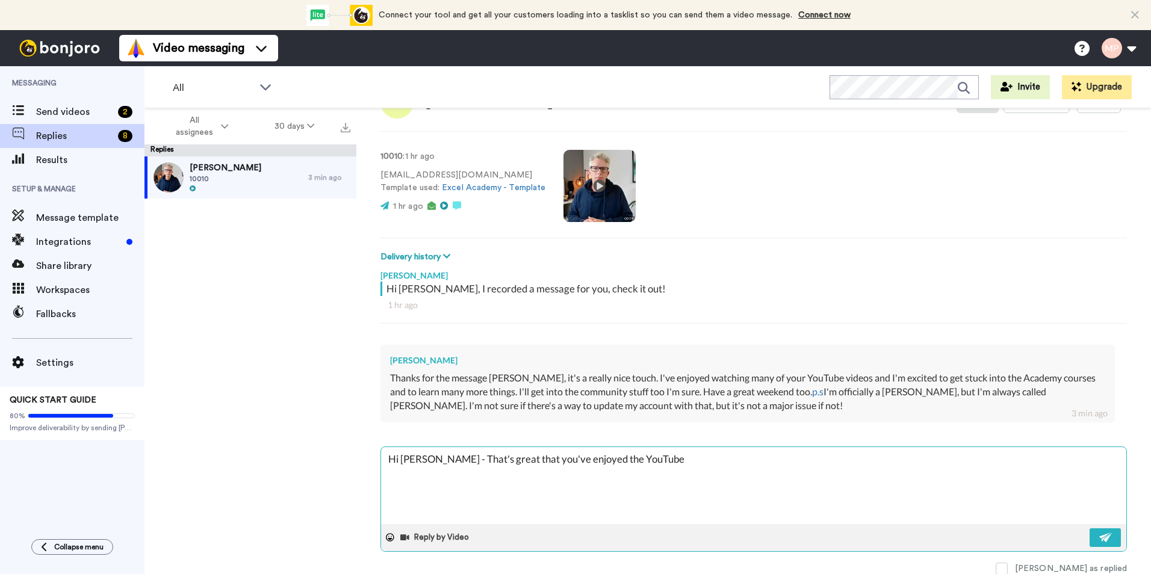
type textarea "Hi Suzie - That's great that you've enjoyed the YouTube"
type textarea "x"
type textarea "Hi Suzie - That's great that you've enjoyed the YouTube v"
type textarea "x"
type textarea "Hi Suzie - That's great that you've enjoyed the YouTube vi"
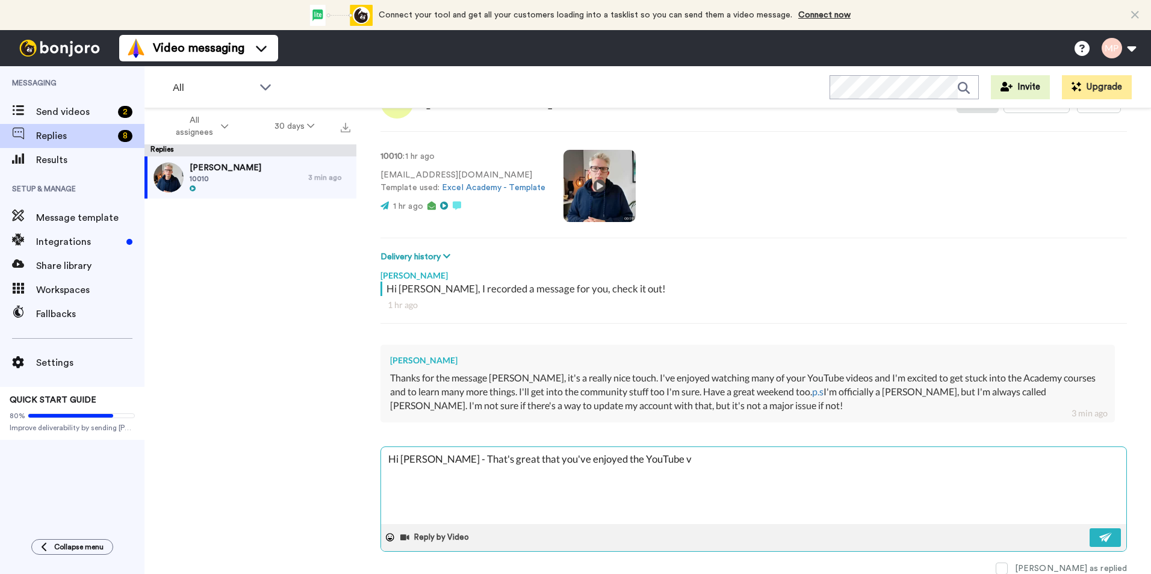
type textarea "x"
drag, startPoint x: 457, startPoint y: 481, endPoint x: 482, endPoint y: 495, distance: 28.0
click at [457, 481] on textarea "Hi Suzie - That's great that you've enjoyed the YouTube videos. Unfortunately, …" at bounding box center [753, 485] width 745 height 77
click at [879, 481] on textarea "Hi Suzie - That's great that you've enjoyed the YouTube videos. Unfortunately, …" at bounding box center [753, 485] width 745 height 77
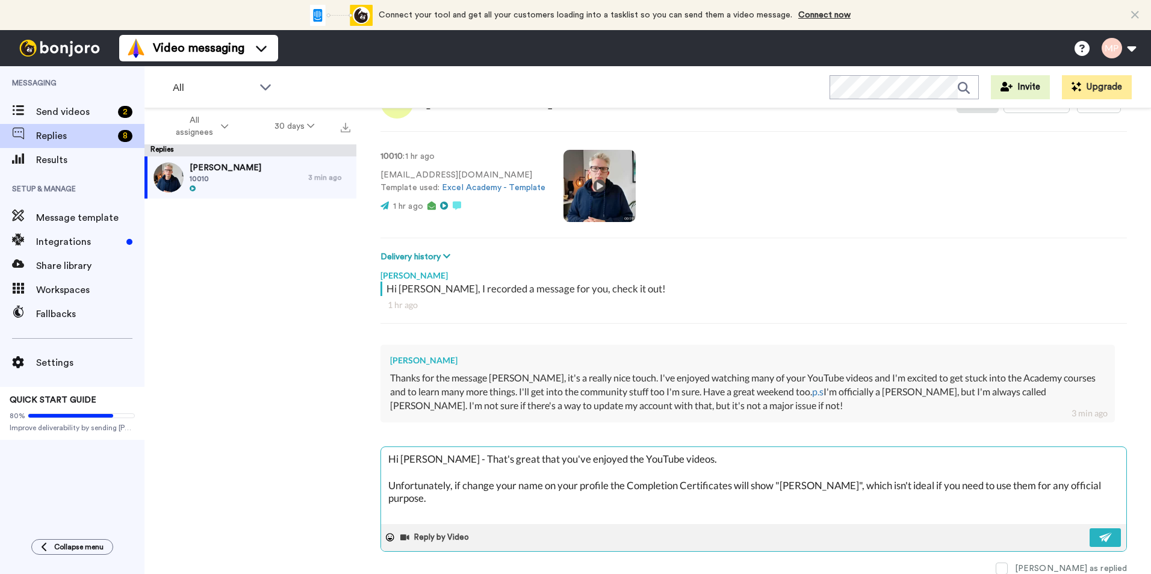
scroll to position [0, 0]
drag, startPoint x: 567, startPoint y: 492, endPoint x: 428, endPoint y: 499, distance: 139.2
click at [428, 499] on textarea "Hi Suzie - That's great that you've enjoyed the YouTube videos. Unfortunately, …" at bounding box center [753, 485] width 745 height 77
click at [649, 492] on textarea "Hi Suzie - That's great that you've enjoyed the YouTube videos. Unfortunately, …" at bounding box center [753, 485] width 745 height 77
click at [463, 486] on textarea "Hi Suzie - That's great that you've enjoyed the YouTube videos - so it's great …" at bounding box center [753, 485] width 745 height 77
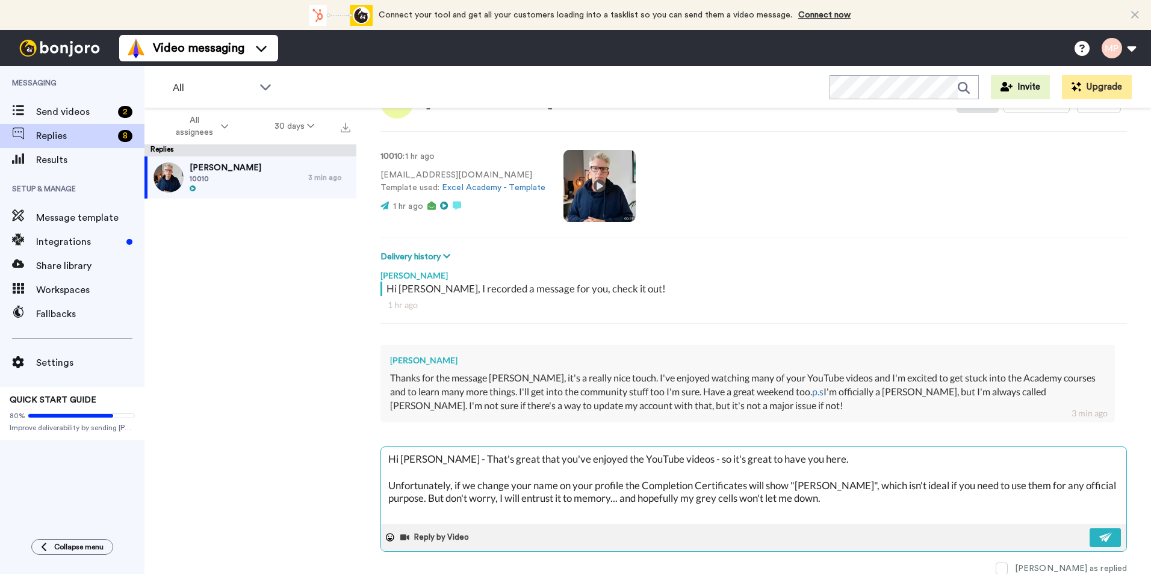
click at [881, 499] on textarea "Hi Suzie - That's great that you've enjoyed the YouTube videos - so it's great …" at bounding box center [753, 485] width 745 height 77
click at [870, 499] on textarea "Hi Suzie - That's great that you've enjoyed the YouTube videos - so it's great …" at bounding box center [753, 485] width 745 height 77
click at [1025, 504] on textarea "Hi Suzie - That's great that you've enjoyed the YouTube videos - so it's great …" at bounding box center [753, 485] width 745 height 77
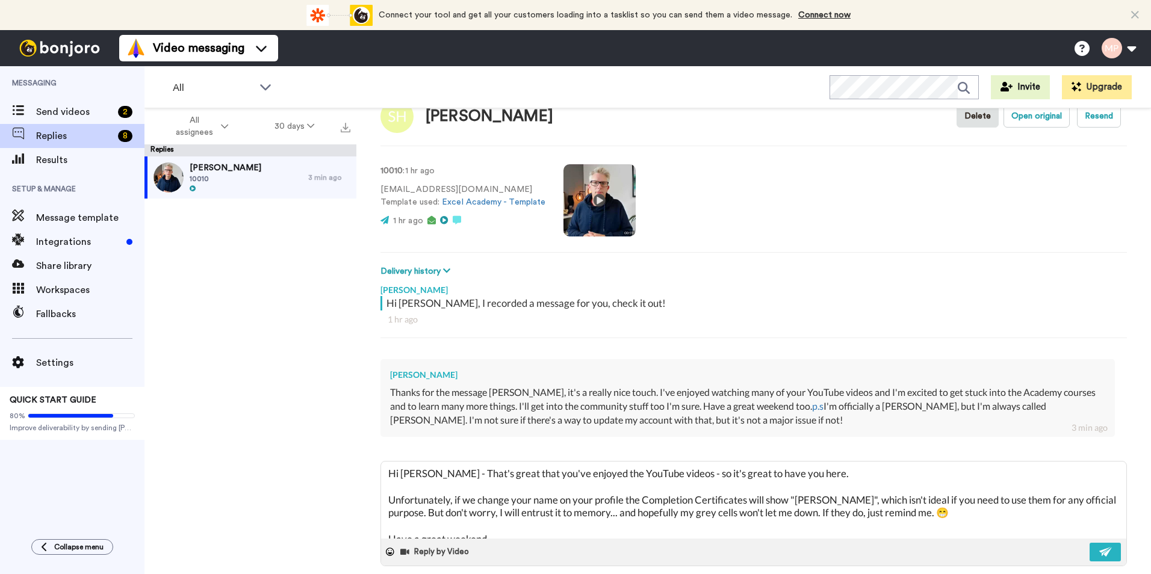
scroll to position [48, 0]
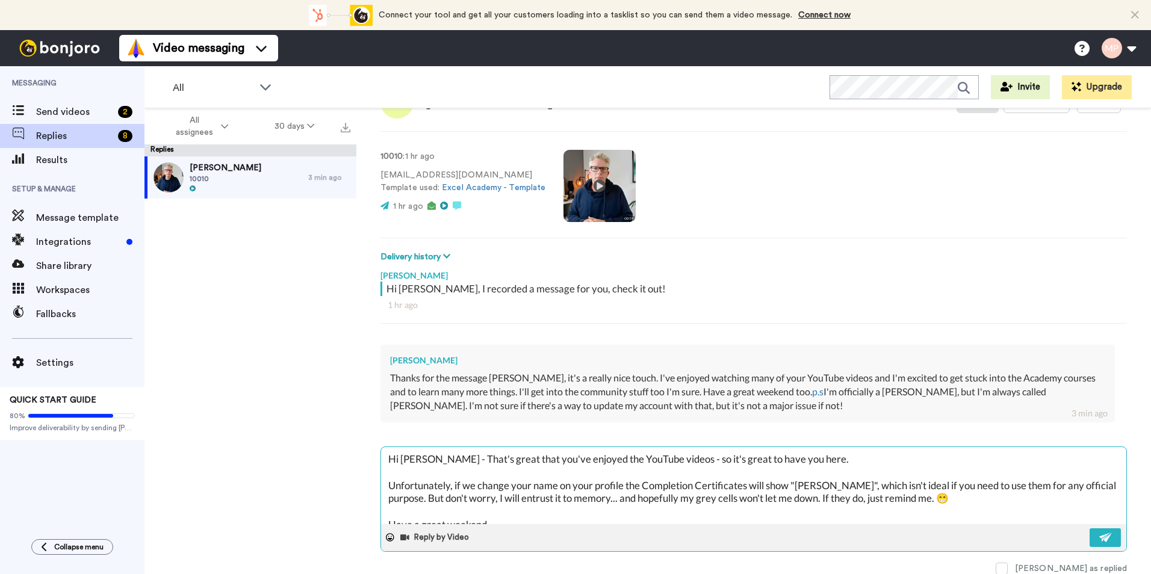
click at [679, 458] on textarea "Hi Suzie - That's great that you've enjoyed the YouTube videos - so it's great …" at bounding box center [753, 485] width 745 height 77
click at [700, 470] on textarea "Hi Suzie - That's great that you've enjoyed the YouTube videos - so it's great …" at bounding box center [753, 485] width 745 height 77
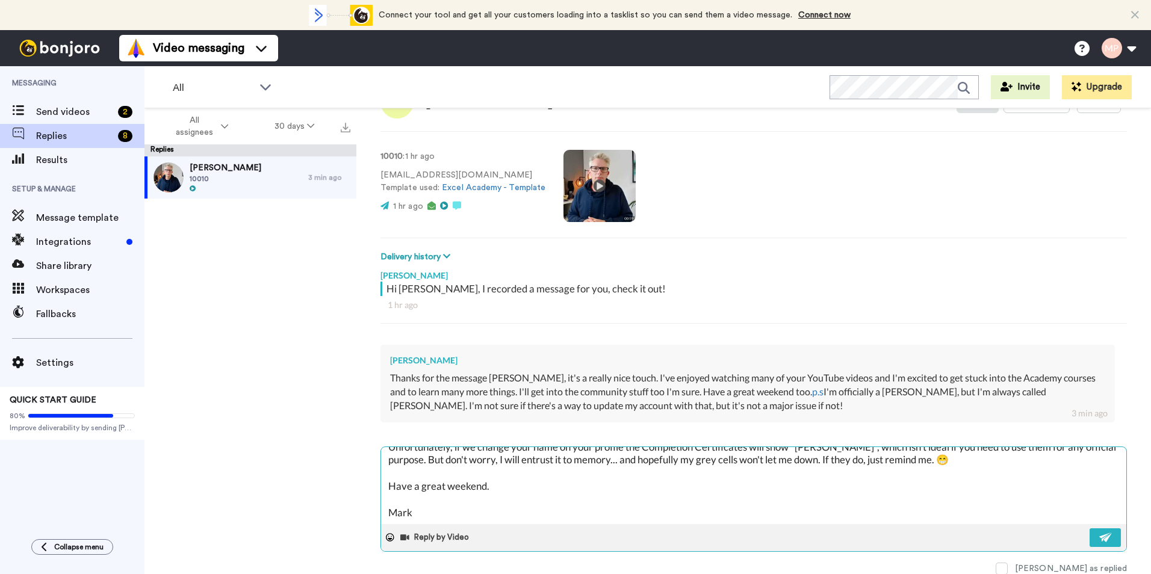
scroll to position [0, 0]
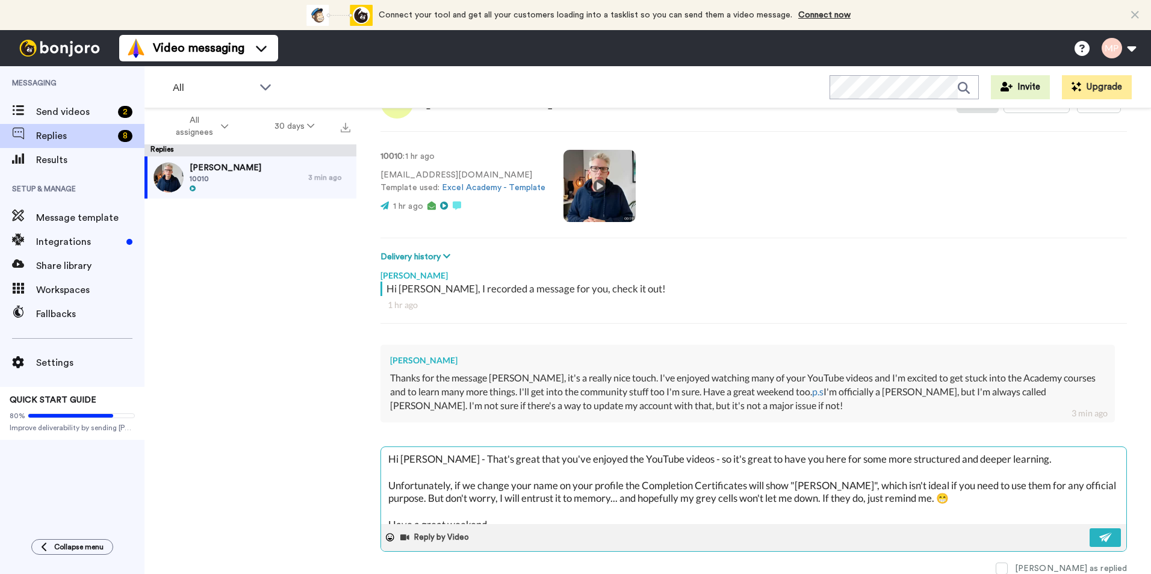
click at [583, 511] on textarea "Hi Suzie - That's great that you've enjoyed the YouTube videos - so it's great …" at bounding box center [753, 485] width 745 height 77
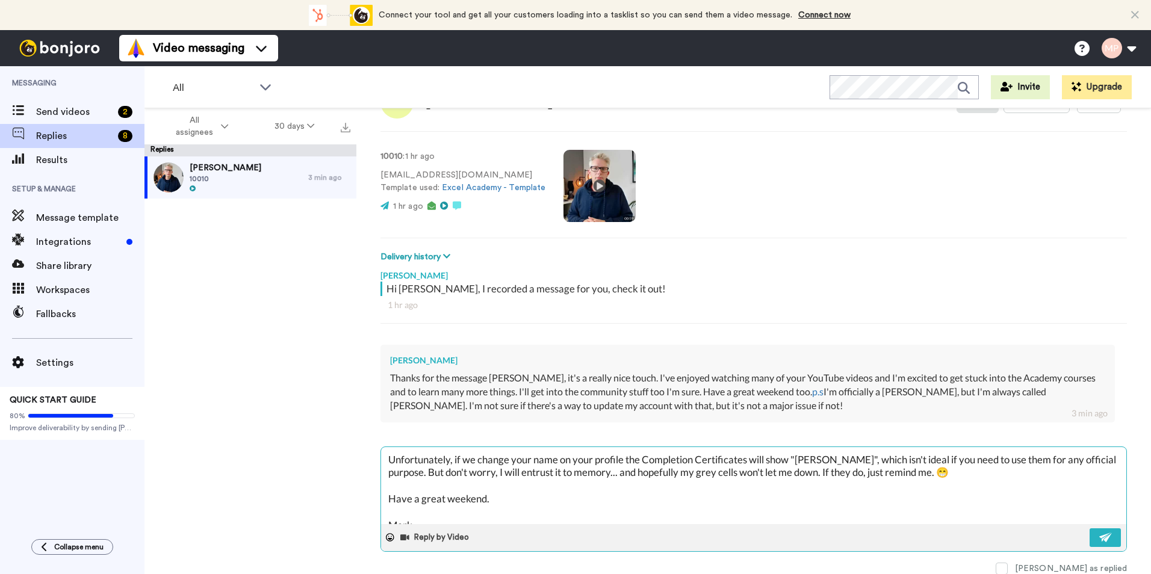
scroll to position [39, 0]
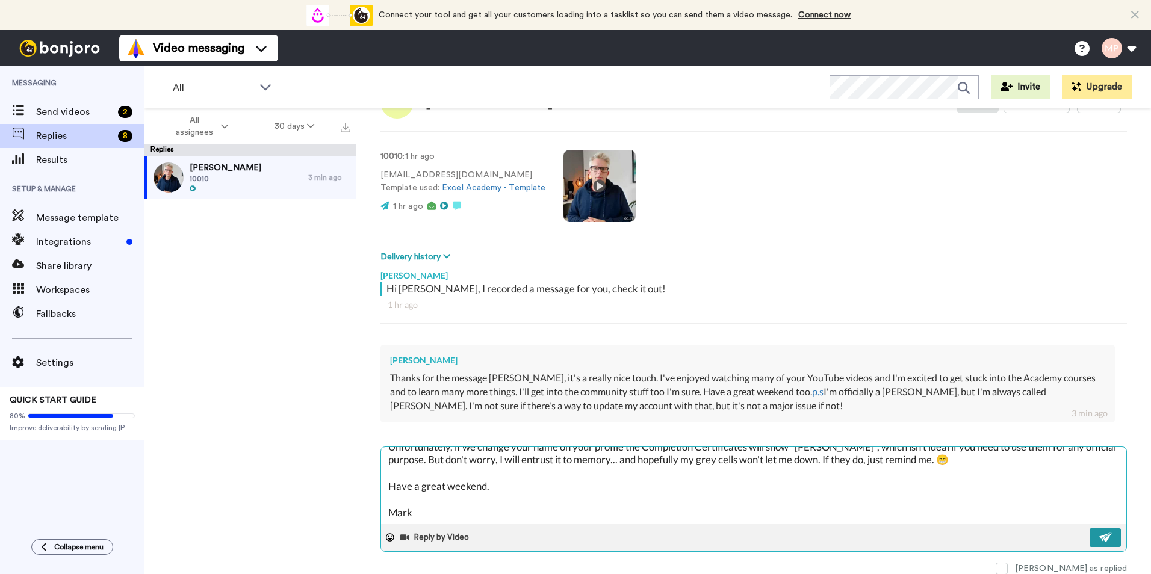
click at [1099, 534] on img at bounding box center [1105, 538] width 13 height 10
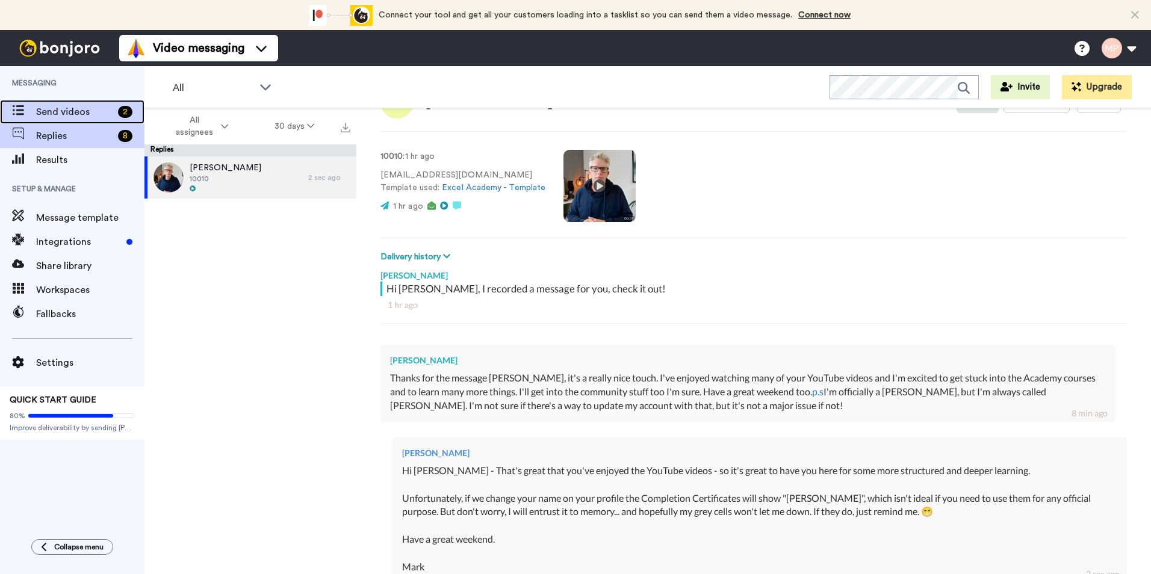
click at [63, 109] on span "Send videos" at bounding box center [74, 112] width 77 height 14
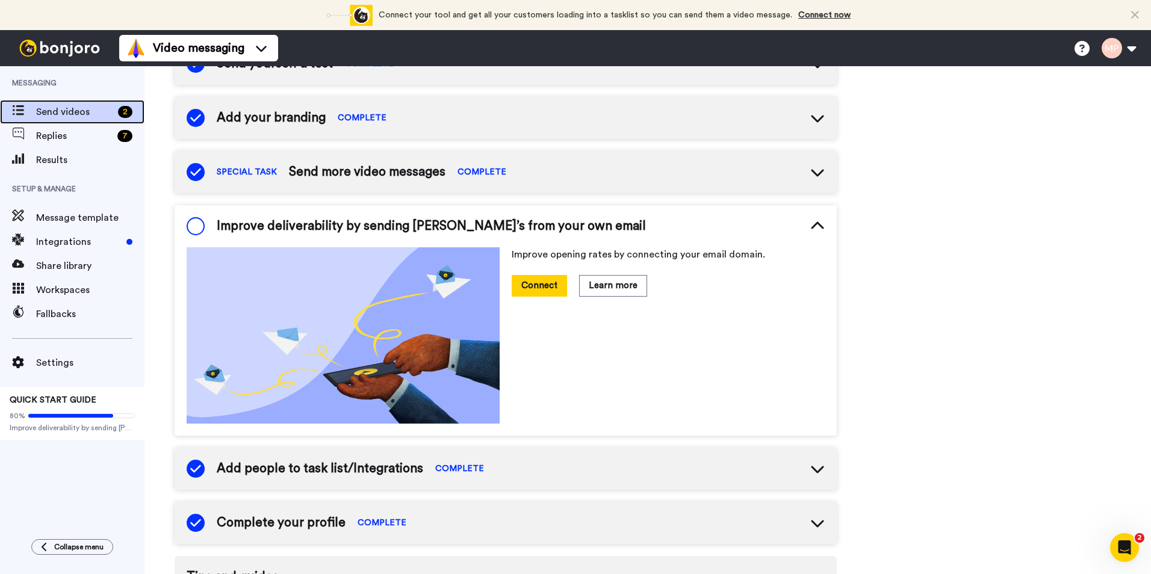
click at [61, 110] on span "Send videos" at bounding box center [74, 112] width 77 height 14
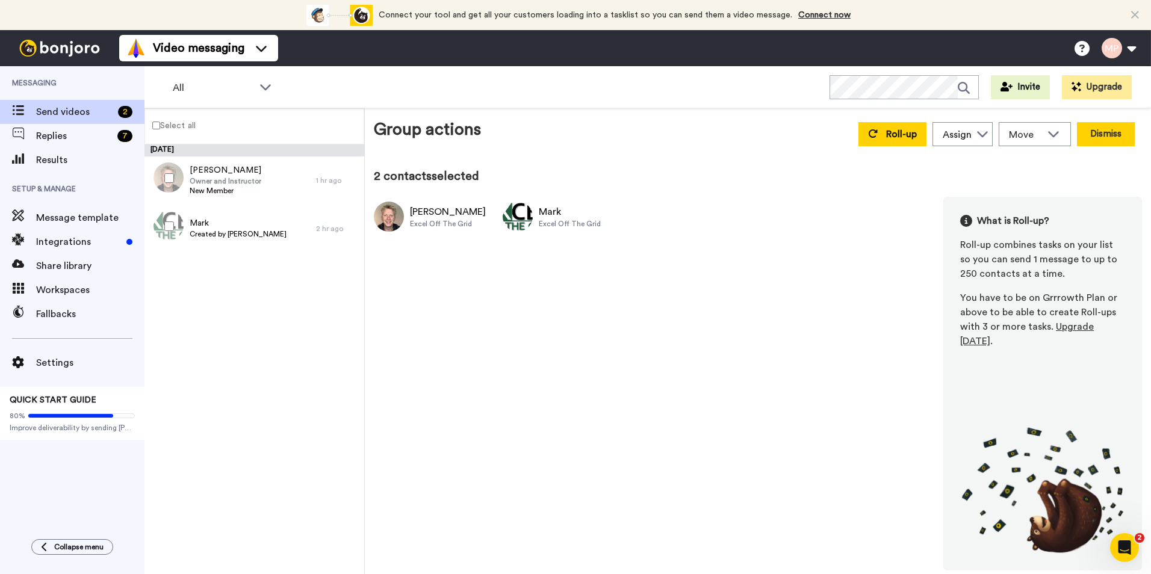
click at [1120, 139] on button "Dismiss" at bounding box center [1106, 134] width 58 height 24
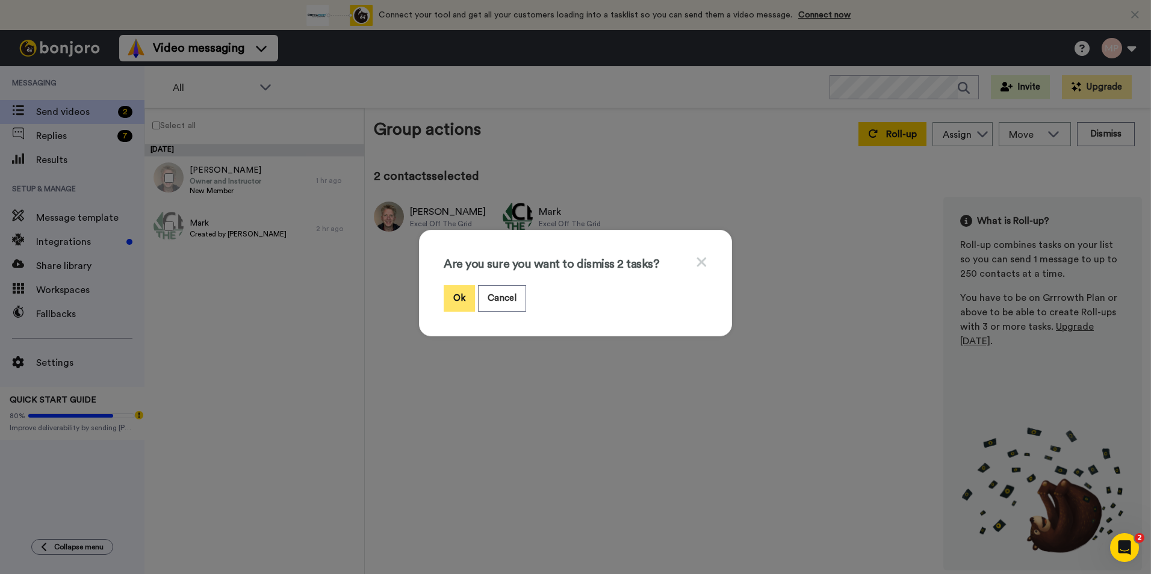
click at [447, 296] on button "Ok" at bounding box center [458, 298] width 31 height 26
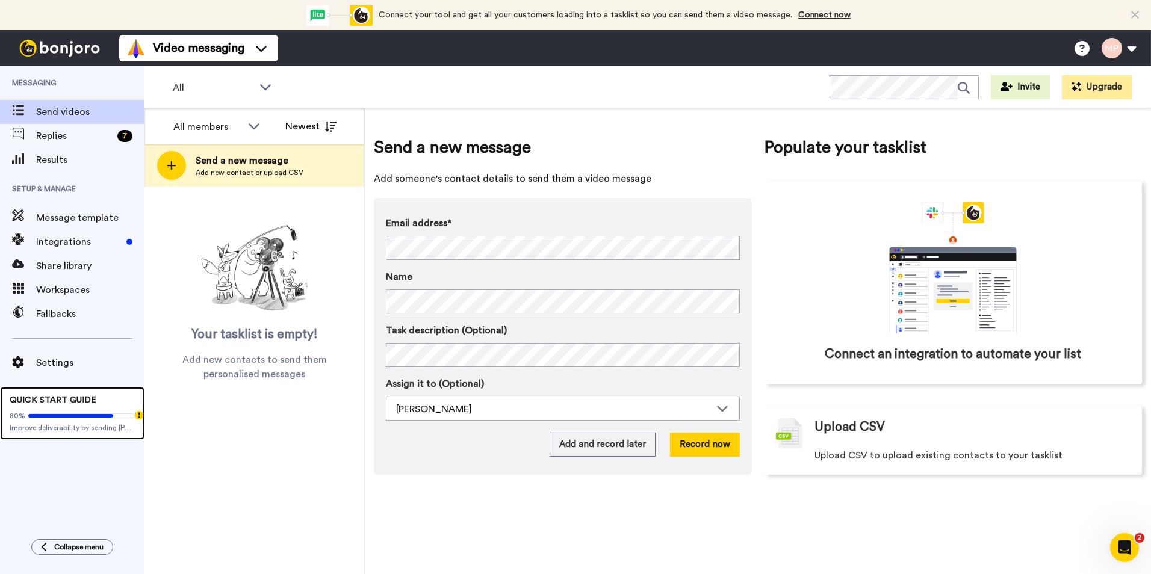
click at [106, 419] on div "80%" at bounding box center [72, 416] width 125 height 10
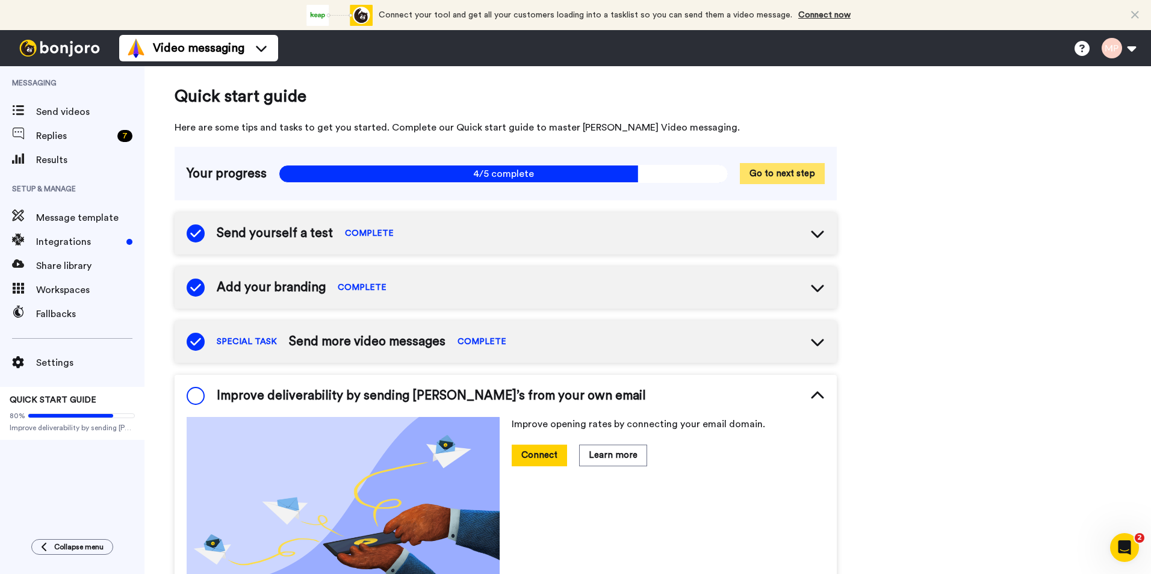
click at [789, 178] on button "Go to next step" at bounding box center [782, 173] width 85 height 21
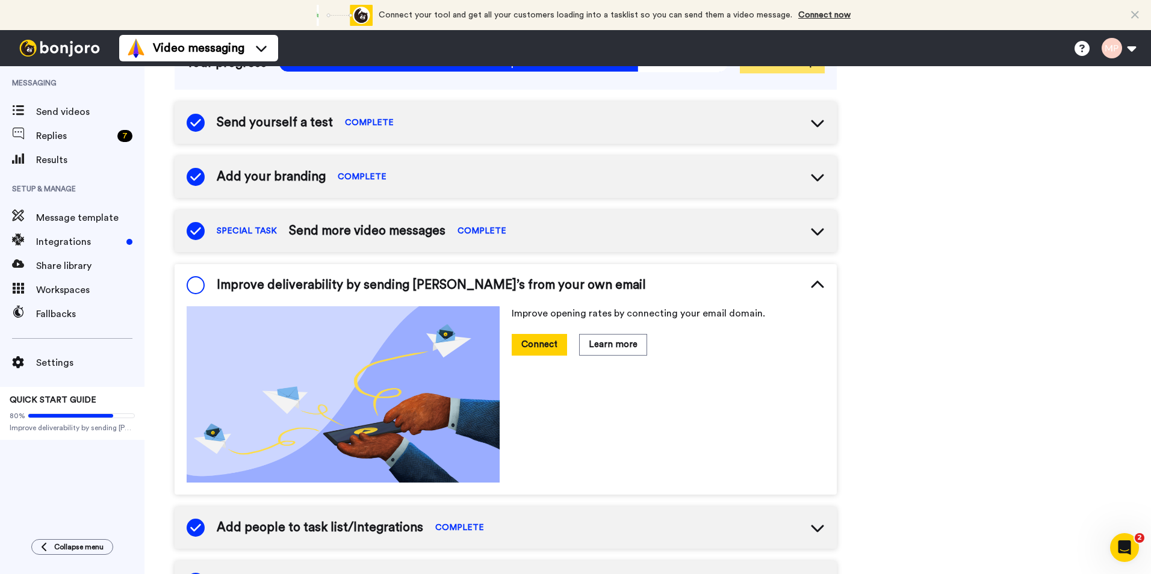
scroll to position [170, 0]
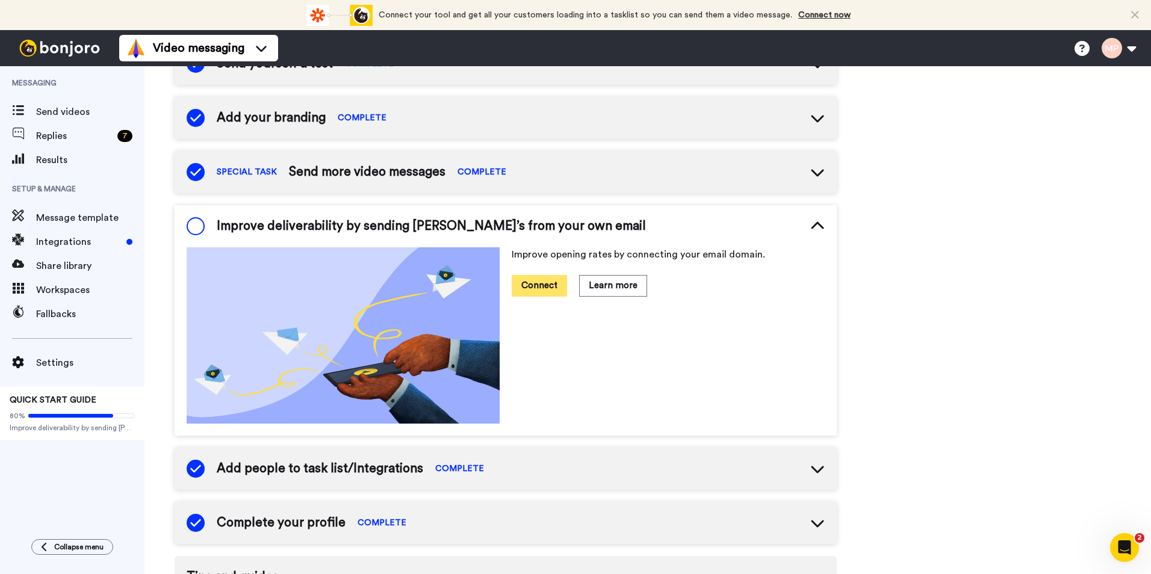
click at [546, 282] on button "Connect" at bounding box center [538, 285] width 55 height 21
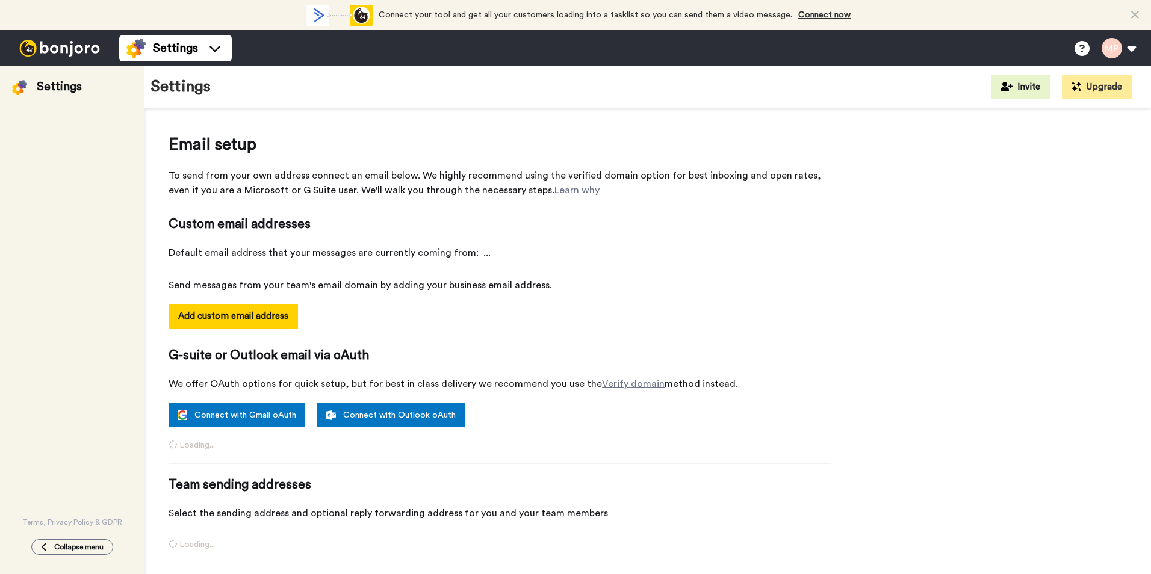
select select "104911"
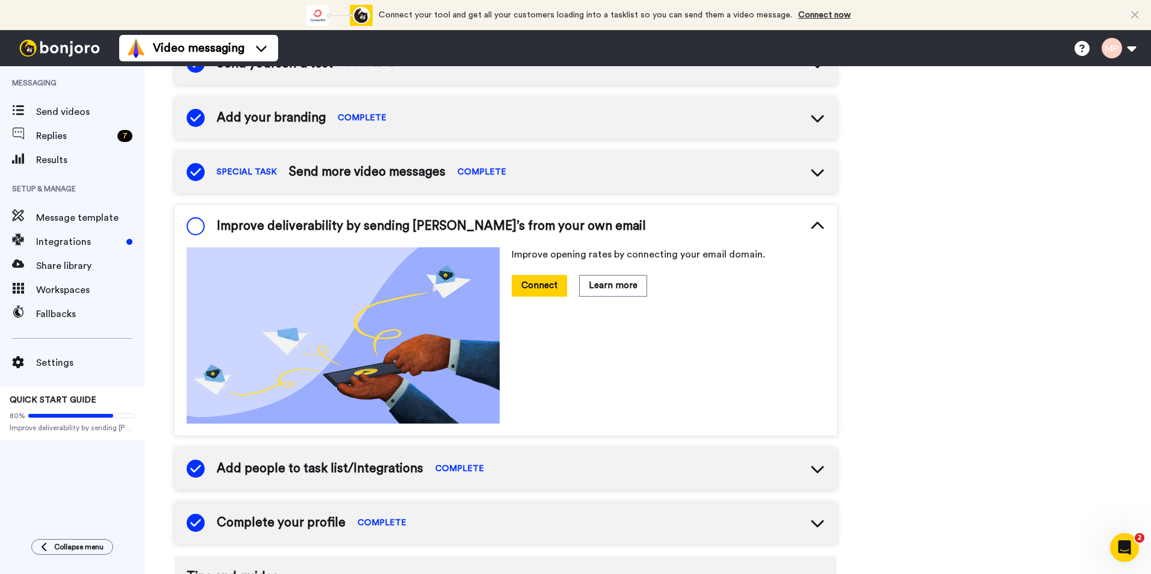
click at [202, 228] on span at bounding box center [196, 226] width 18 height 18
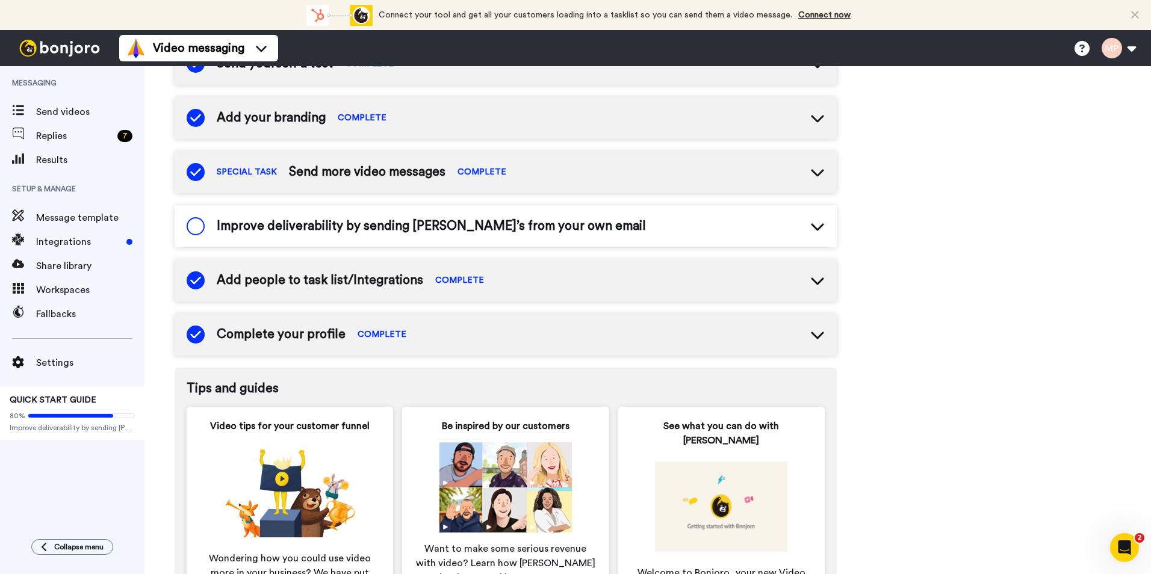
click at [202, 228] on span at bounding box center [196, 226] width 18 height 18
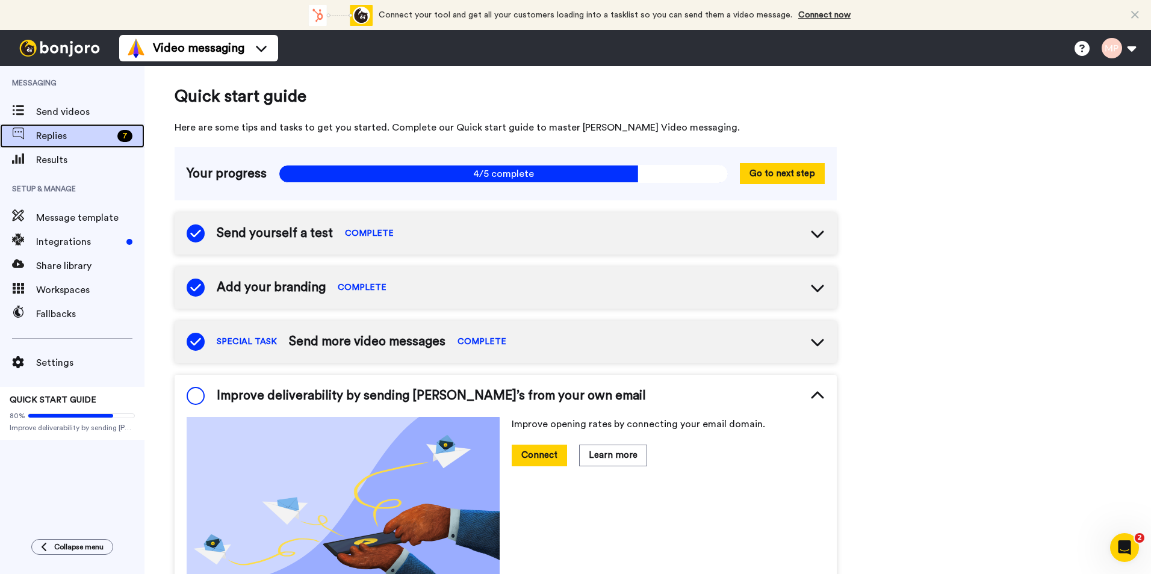
click at [128, 136] on div "7" at bounding box center [124, 136] width 15 height 12
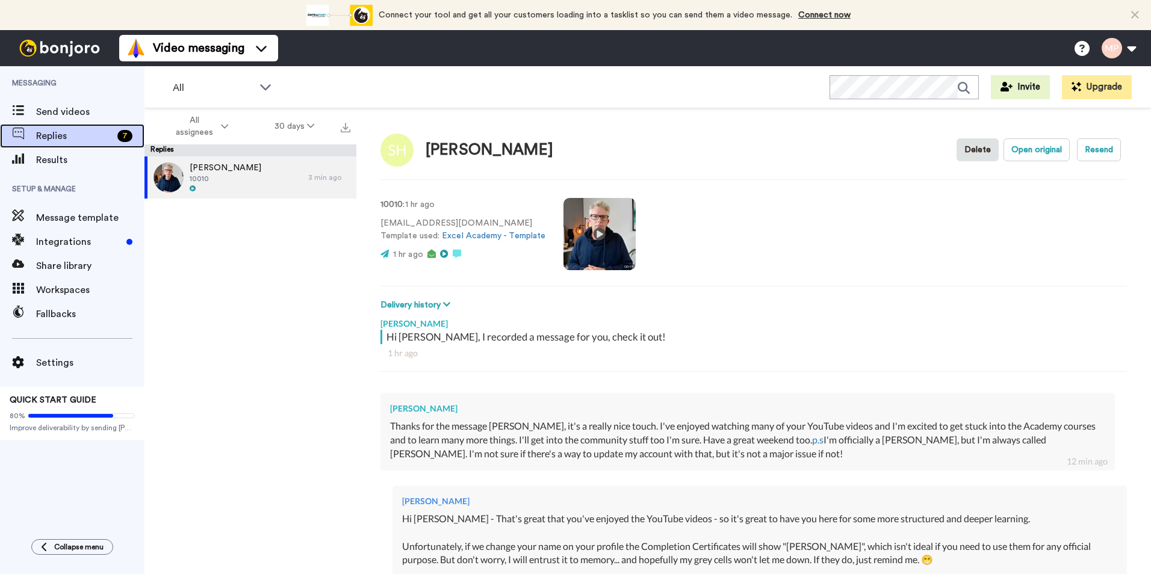
click at [122, 131] on div "7" at bounding box center [124, 136] width 15 height 12
click at [203, 123] on span "All assignees" at bounding box center [194, 126] width 49 height 24
click at [309, 128] on icon at bounding box center [310, 126] width 7 height 8
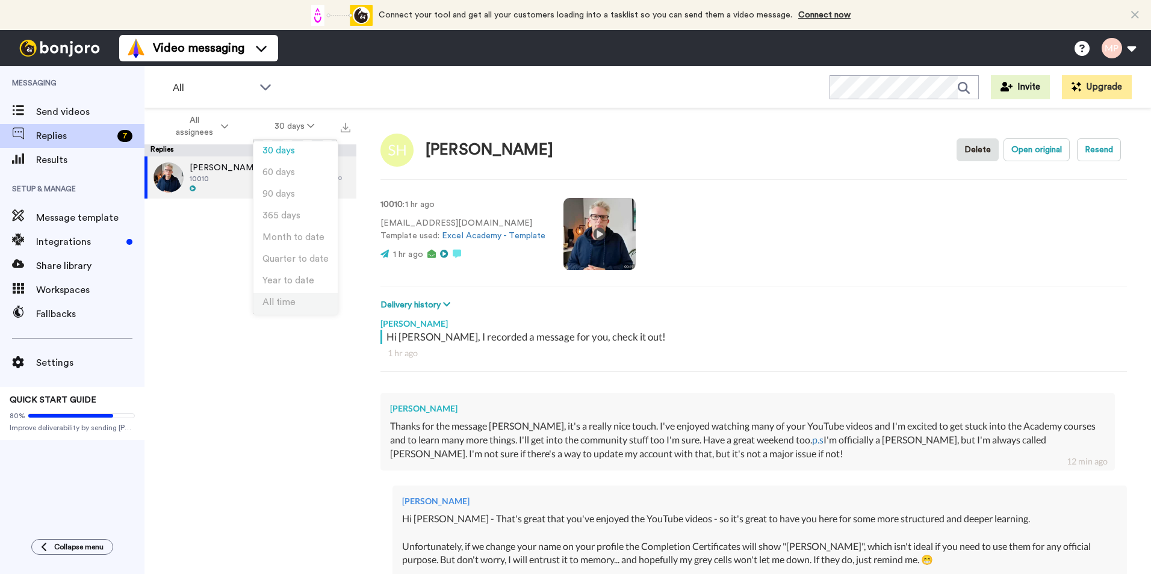
click at [294, 299] on span "All time" at bounding box center [278, 302] width 33 height 9
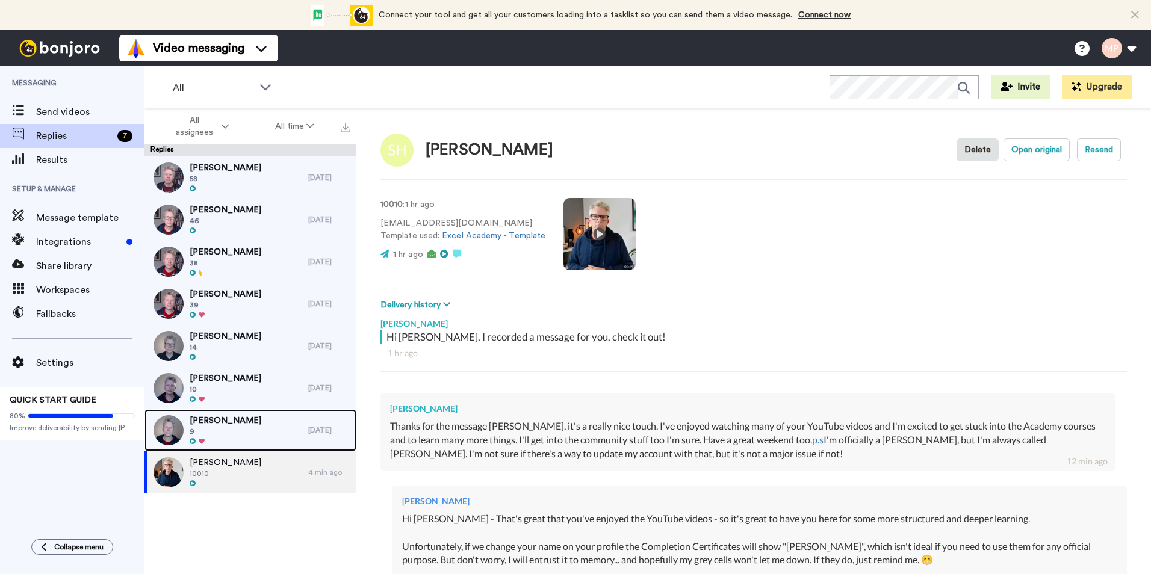
click at [239, 433] on div "[PERSON_NAME] 9" at bounding box center [226, 430] width 164 height 42
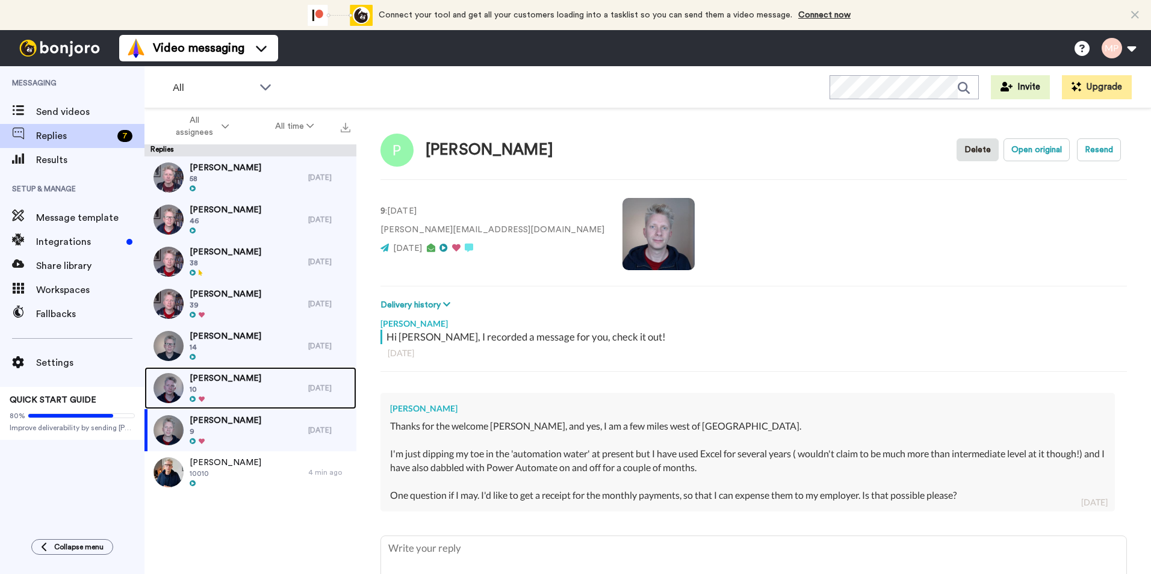
click at [242, 393] on span "10" at bounding box center [226, 390] width 72 height 10
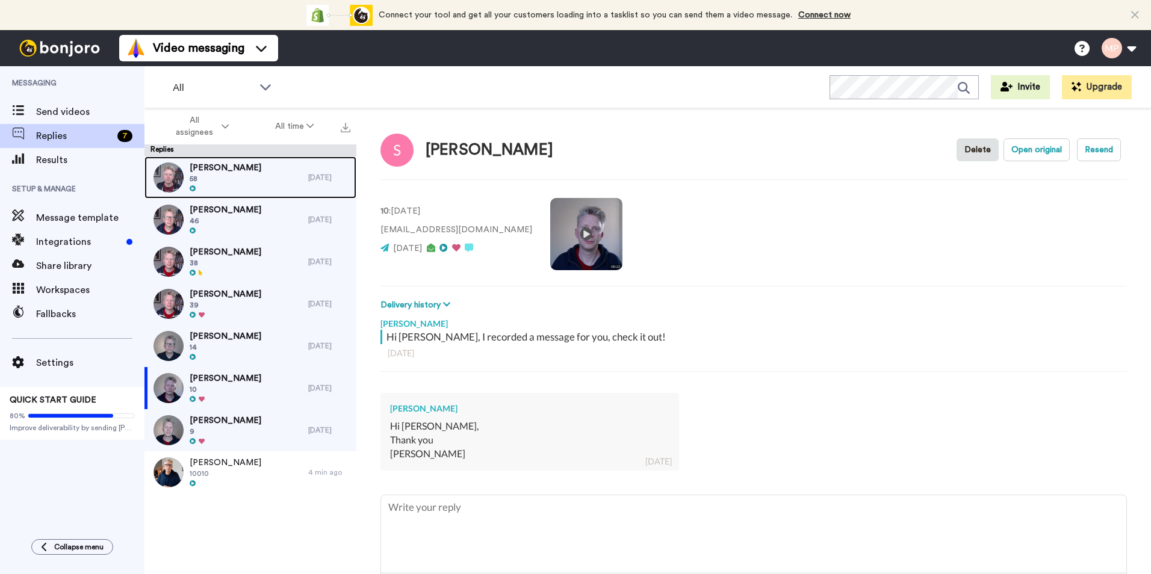
click at [232, 164] on span "[PERSON_NAME]" at bounding box center [226, 168] width 72 height 12
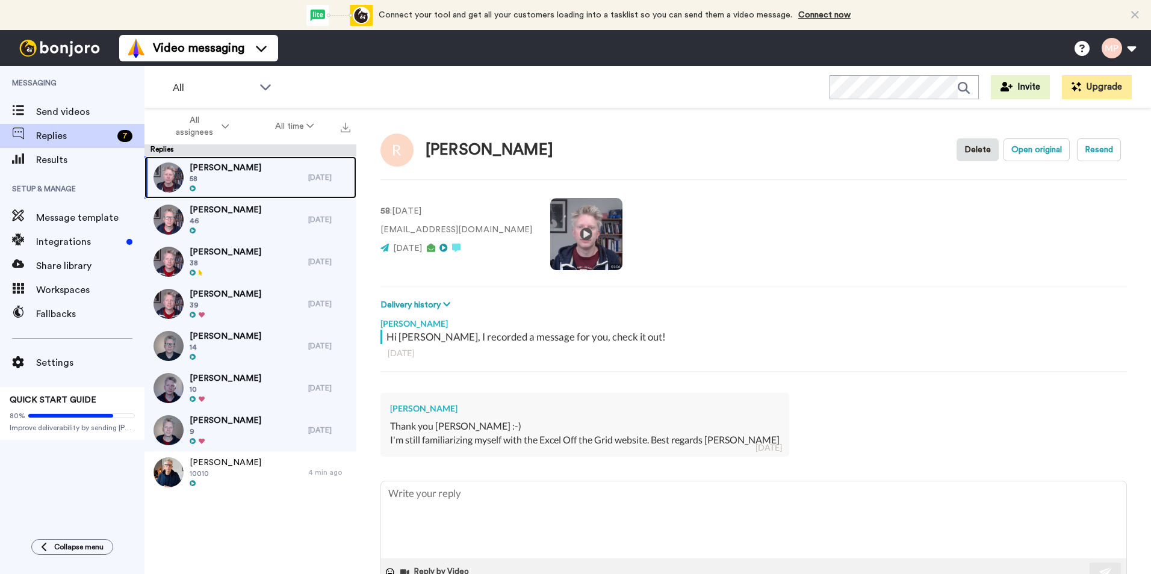
click at [232, 177] on span "58" at bounding box center [226, 179] width 72 height 10
click at [244, 231] on div at bounding box center [226, 231] width 72 height 8
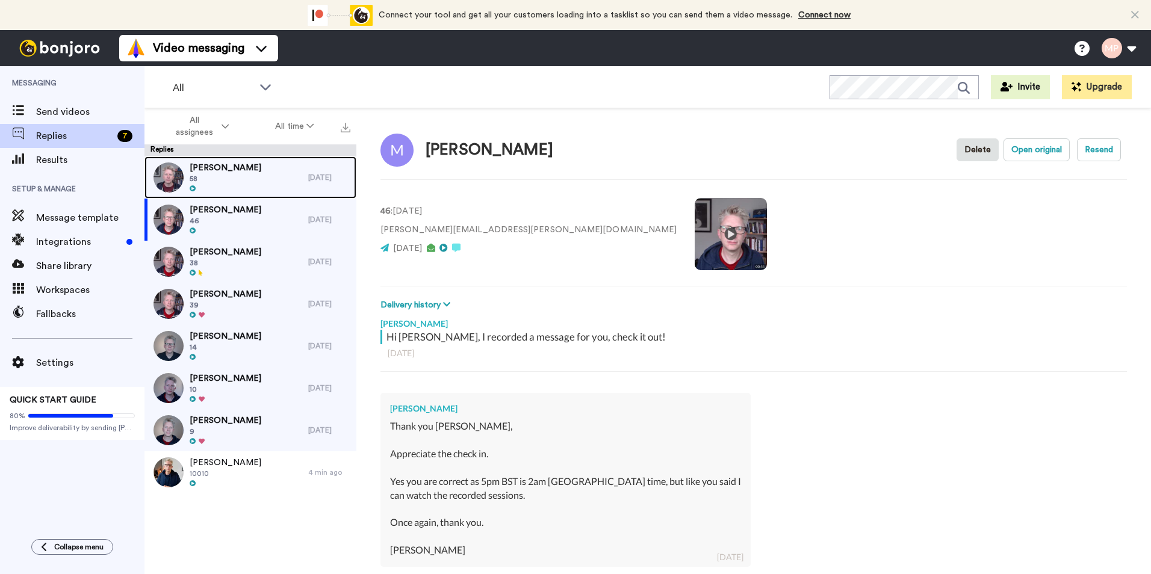
click at [260, 180] on div "Rolf Aabotsvik 58" at bounding box center [226, 177] width 164 height 42
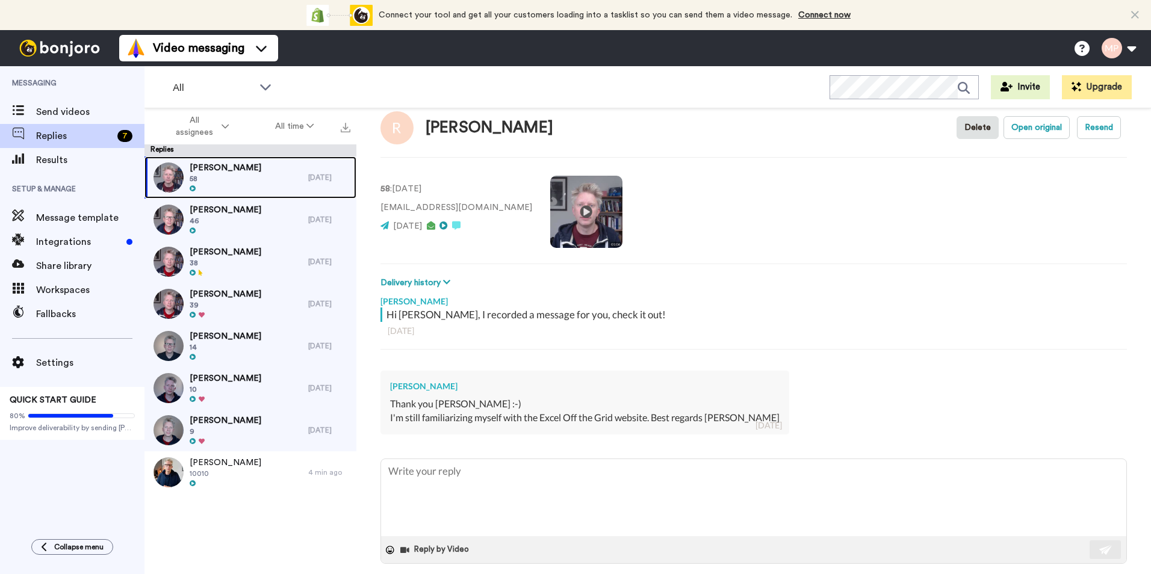
scroll to position [34, 0]
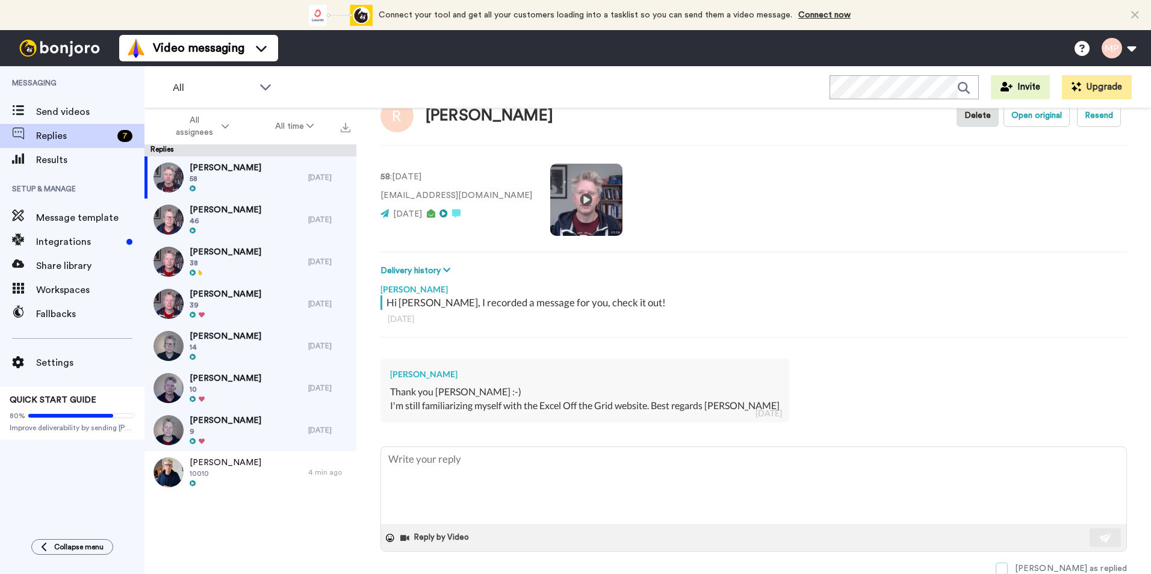
click at [1007, 569] on span at bounding box center [1001, 569] width 12 height 12
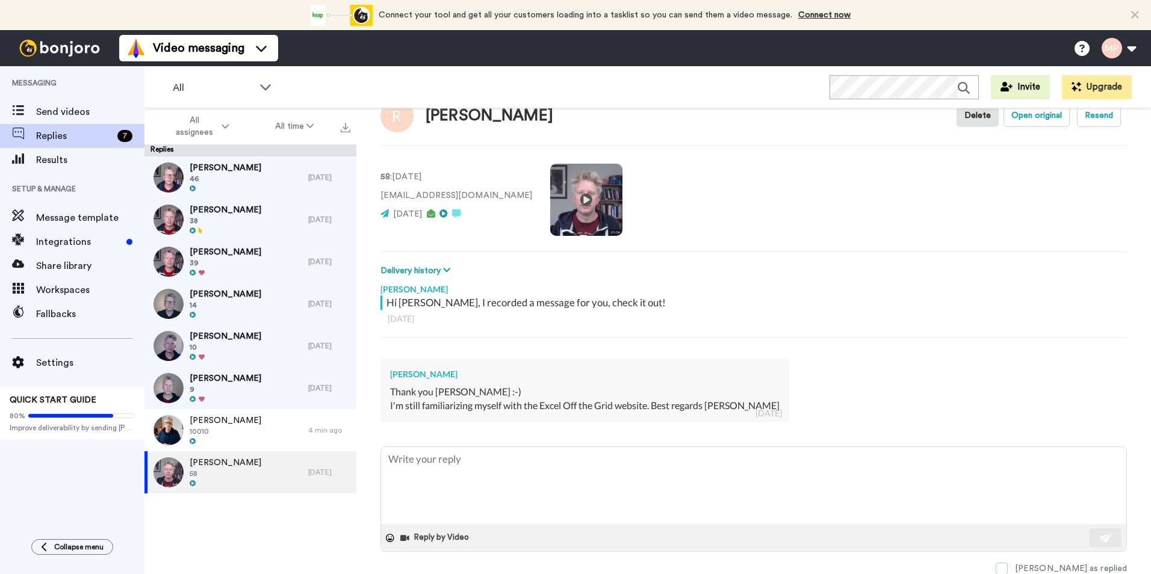
click at [1007, 564] on span at bounding box center [1001, 569] width 12 height 12
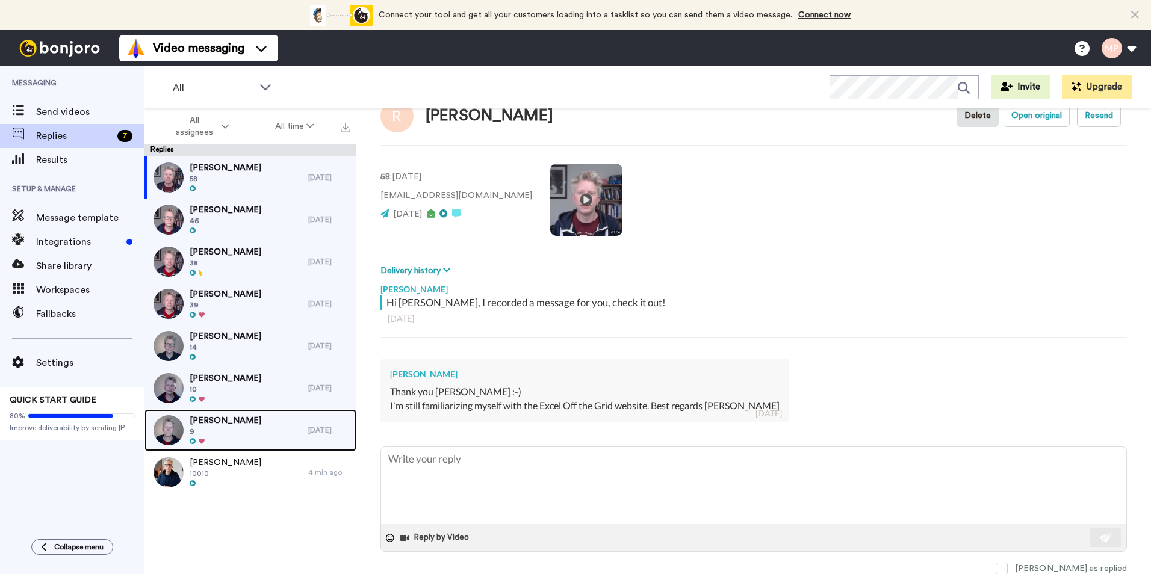
click at [239, 424] on div "Ray Parnell 9" at bounding box center [226, 430] width 164 height 42
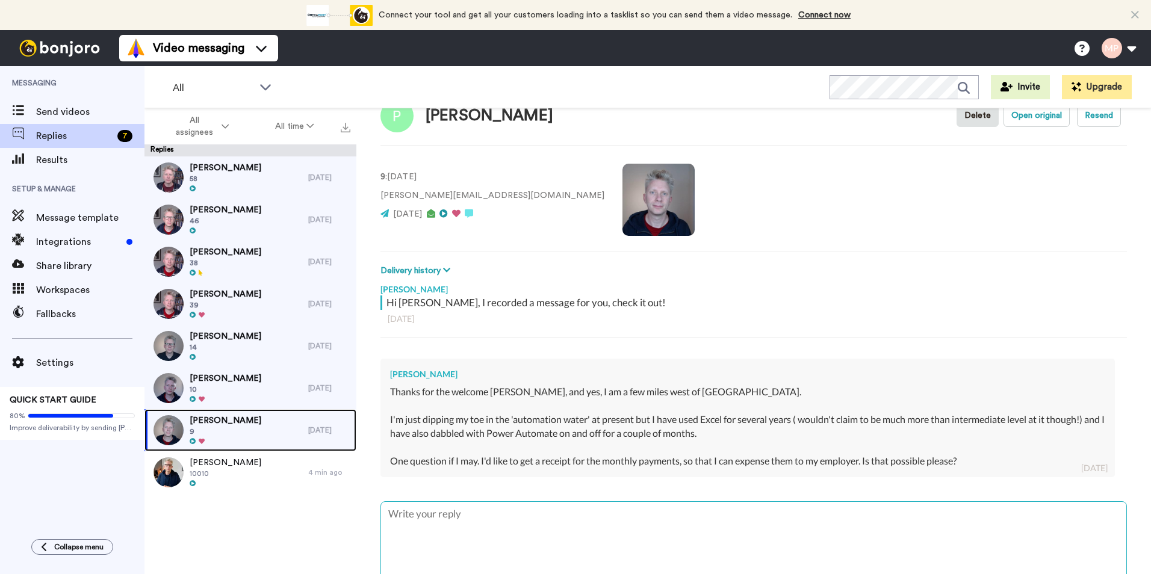
scroll to position [90, 0]
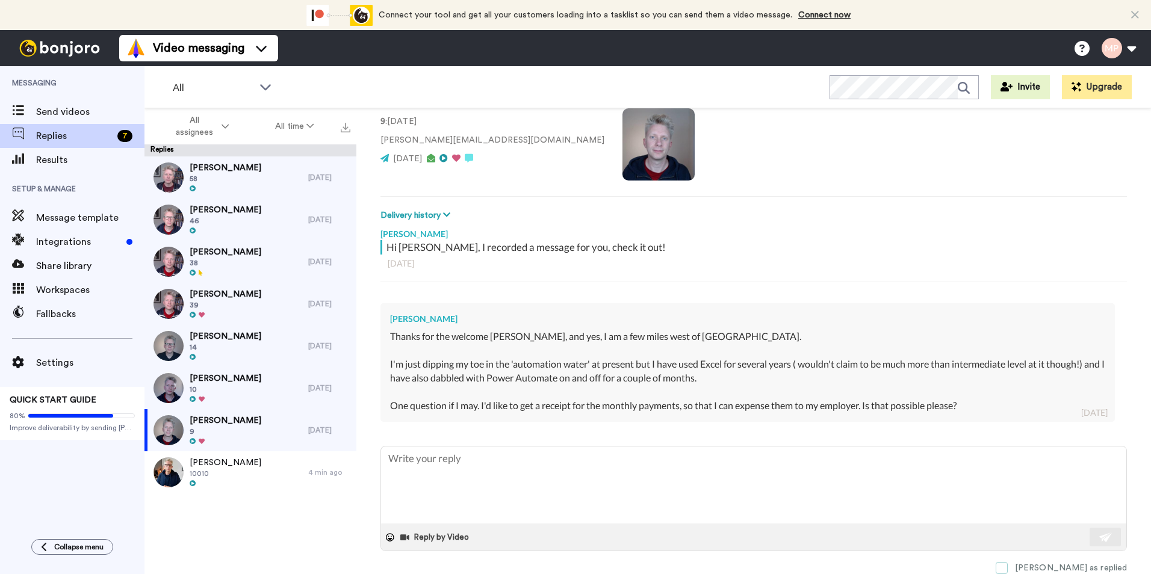
click at [1007, 568] on span at bounding box center [1001, 568] width 12 height 12
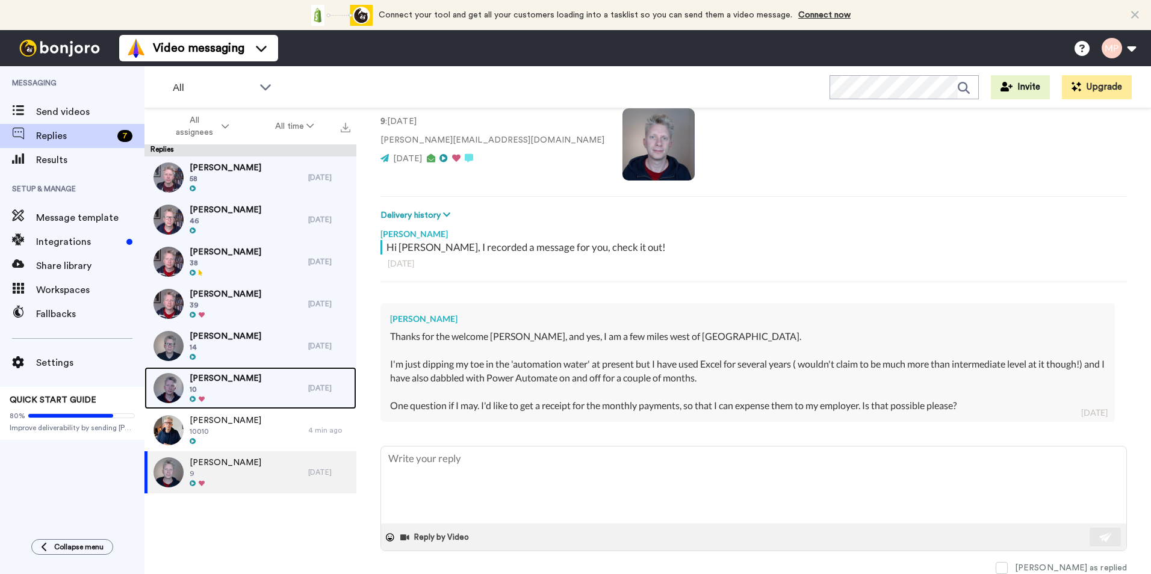
click at [224, 385] on span "10" at bounding box center [226, 390] width 72 height 10
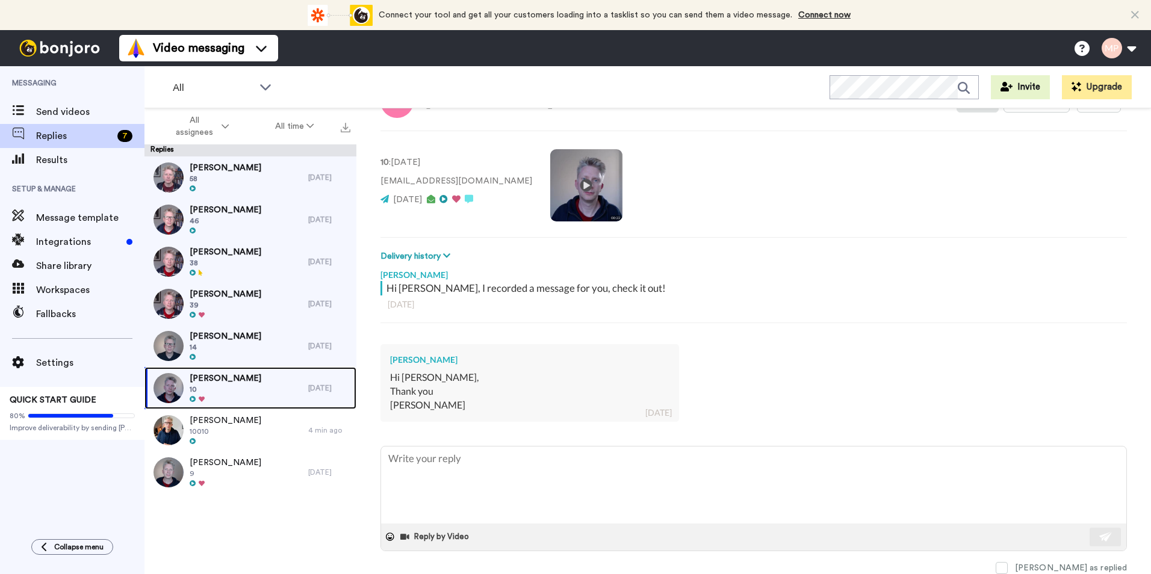
scroll to position [48, 0]
click at [247, 389] on span "10" at bounding box center [226, 390] width 72 height 10
drag, startPoint x: 1051, startPoint y: 570, endPoint x: 1064, endPoint y: 573, distance: 13.6
click at [1050, 570] on label "Mark as replied" at bounding box center [1060, 569] width 131 height 12
click at [1007, 567] on span at bounding box center [1001, 569] width 12 height 12
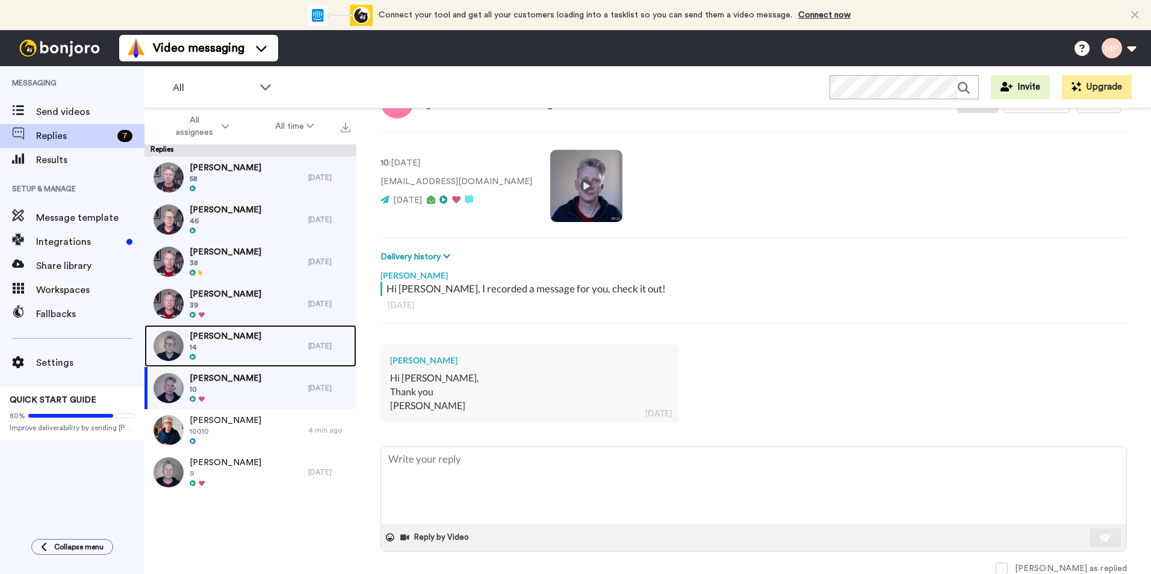
click at [237, 339] on span "Tanya McIlravy" at bounding box center [226, 336] width 72 height 12
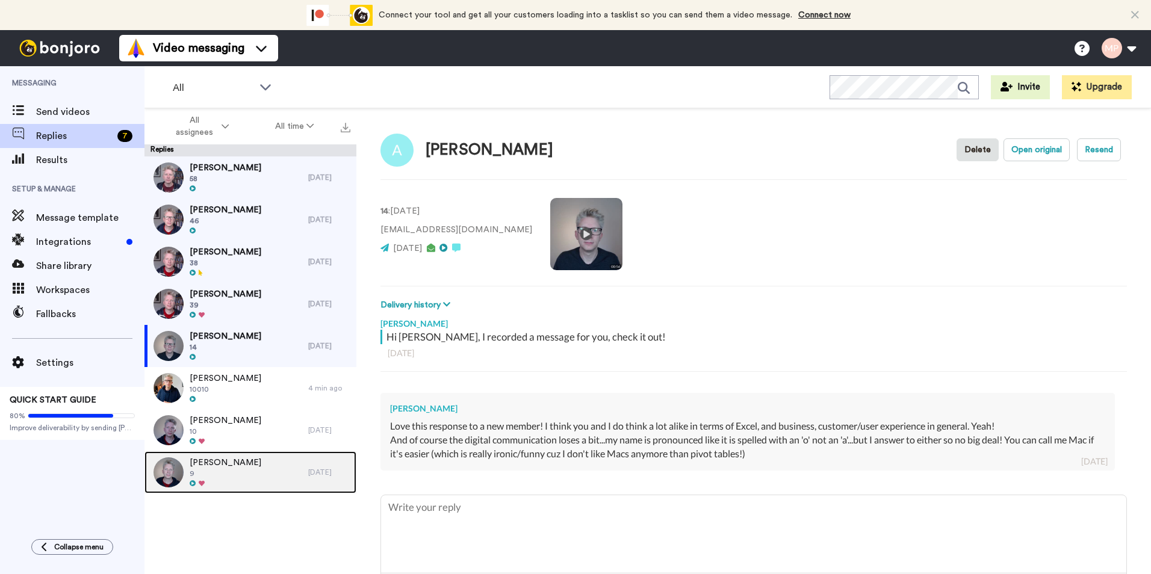
click at [271, 474] on div "Ray Parnell 9" at bounding box center [226, 472] width 164 height 42
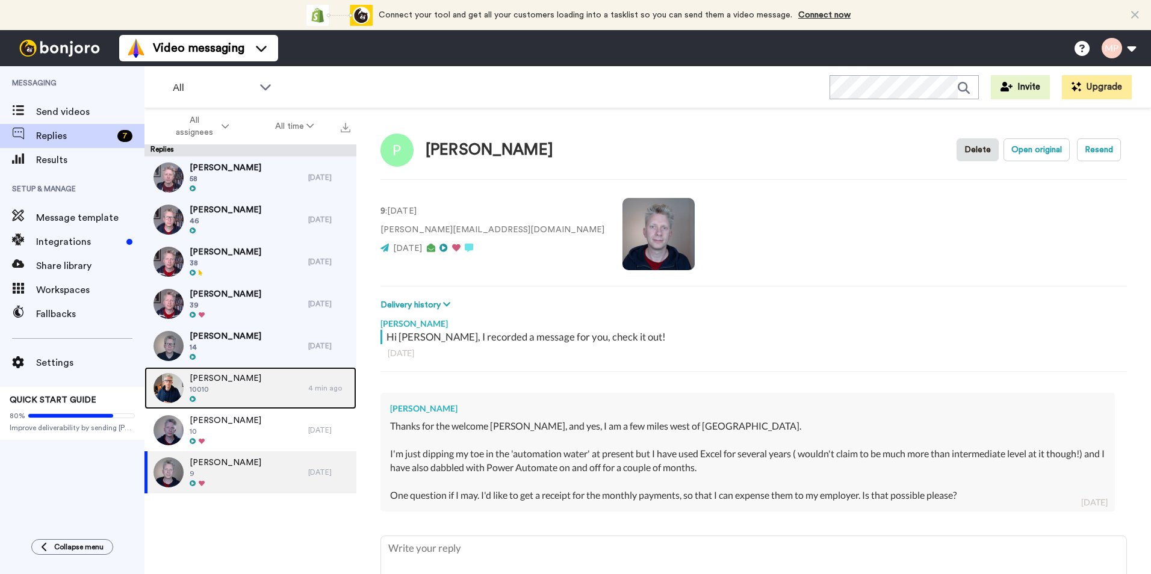
click at [276, 397] on div "Susan Halcrow 10010" at bounding box center [226, 388] width 164 height 42
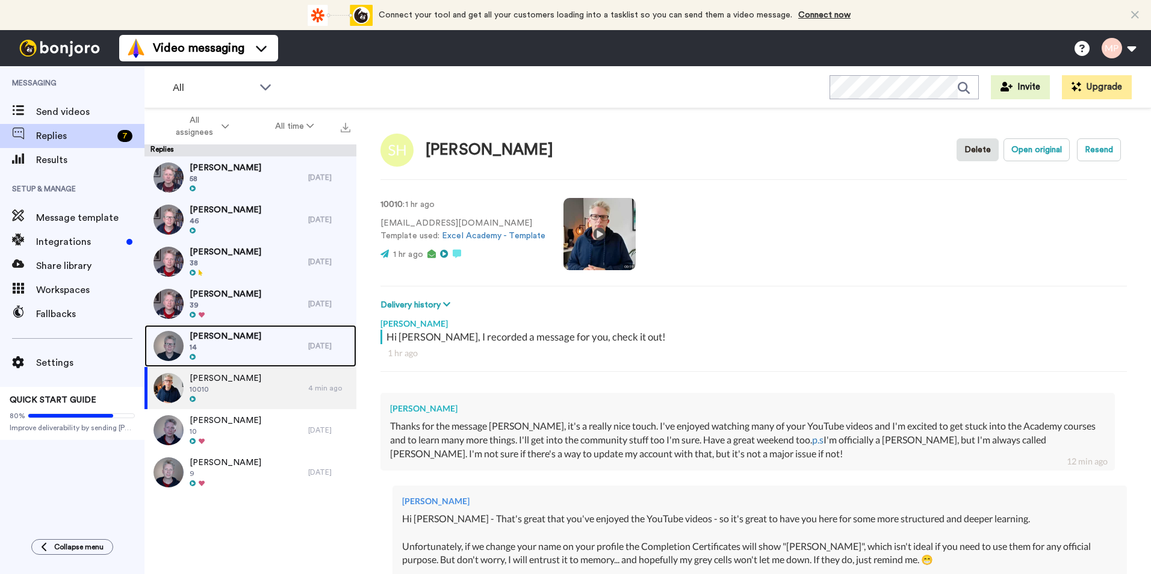
click at [262, 351] on div "Tanya McIlravy 14" at bounding box center [226, 346] width 164 height 42
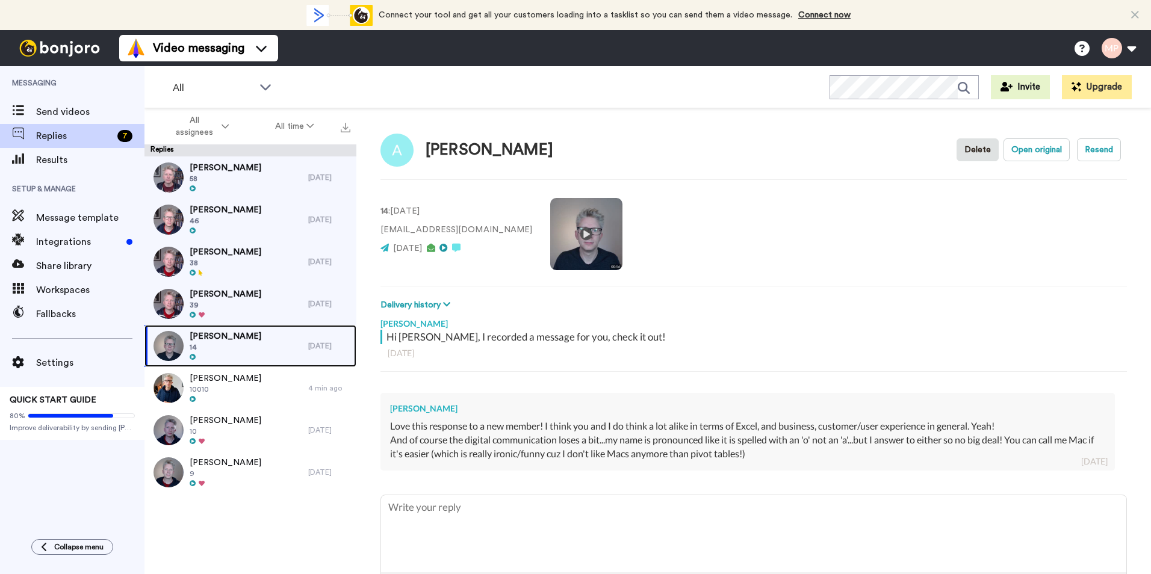
scroll to position [48, 0]
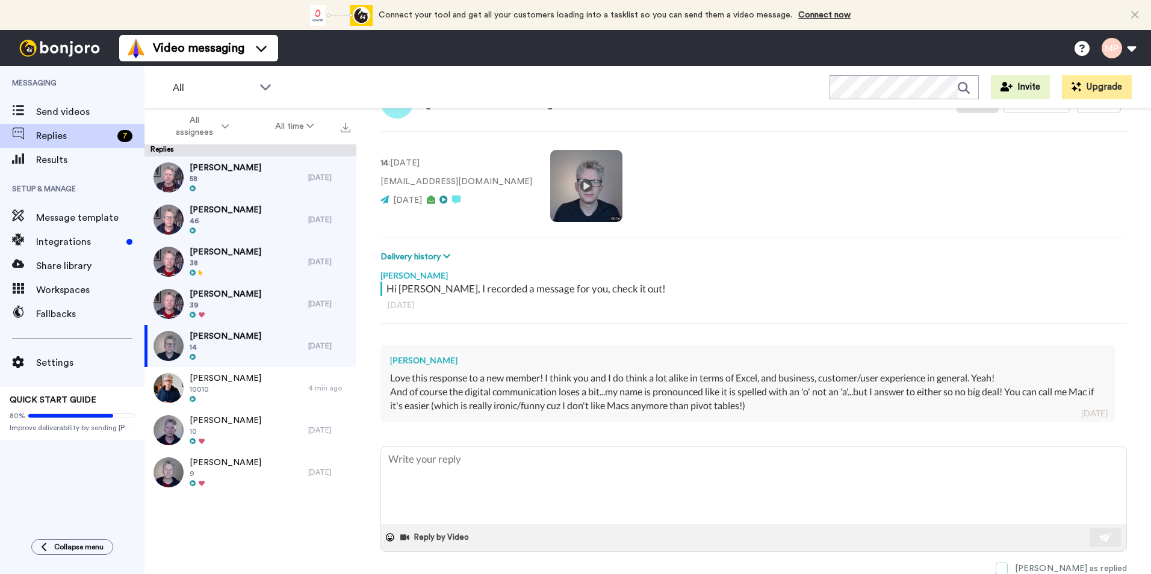
click at [1007, 567] on span at bounding box center [1001, 569] width 12 height 12
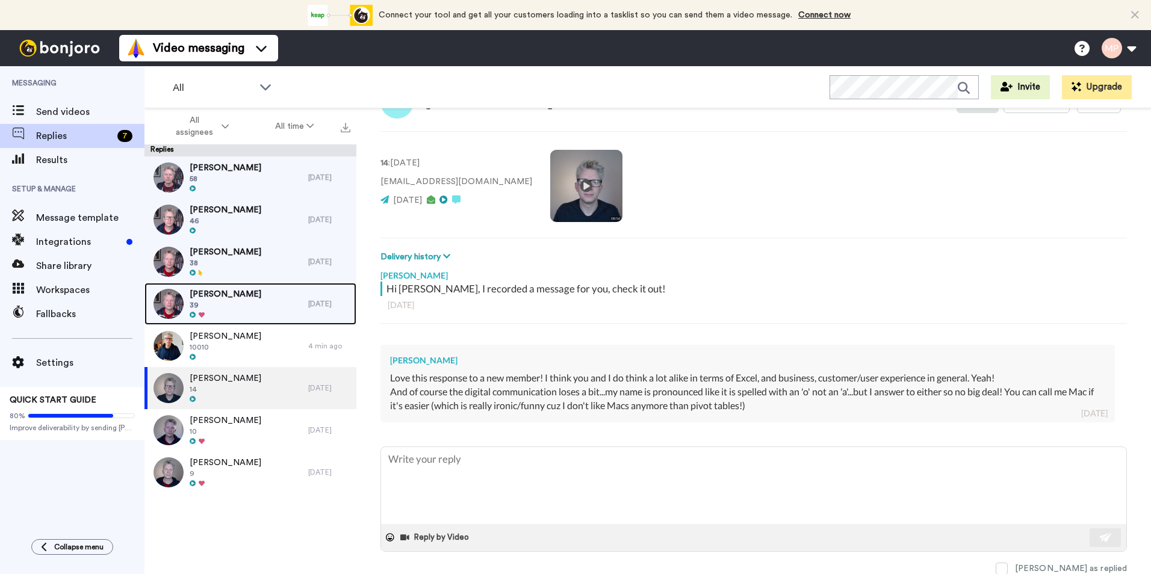
click at [238, 306] on span "39" at bounding box center [226, 305] width 72 height 10
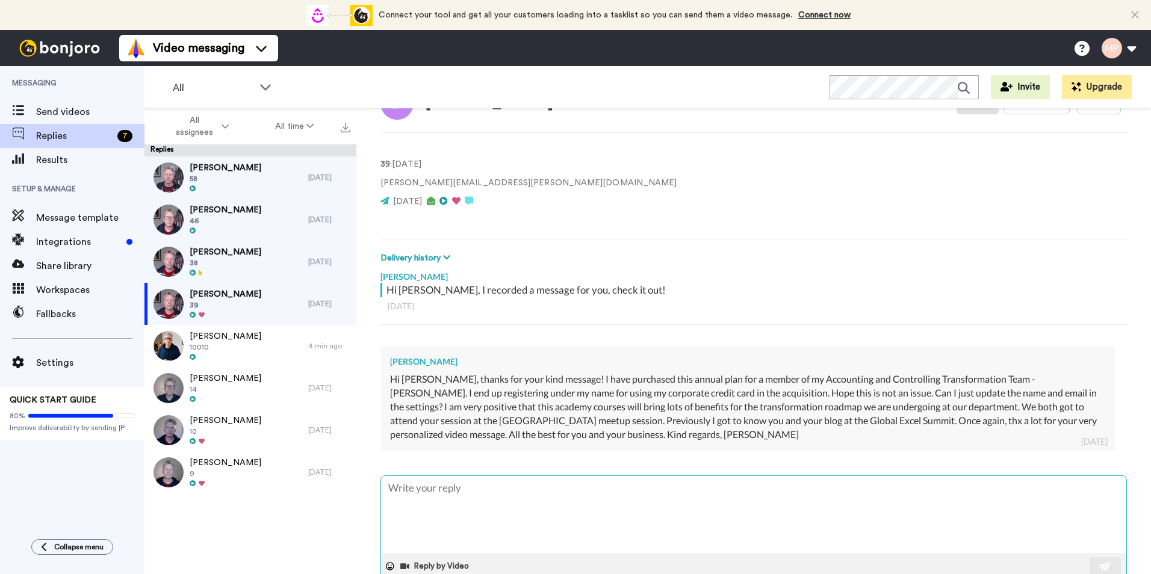
scroll to position [76, 0]
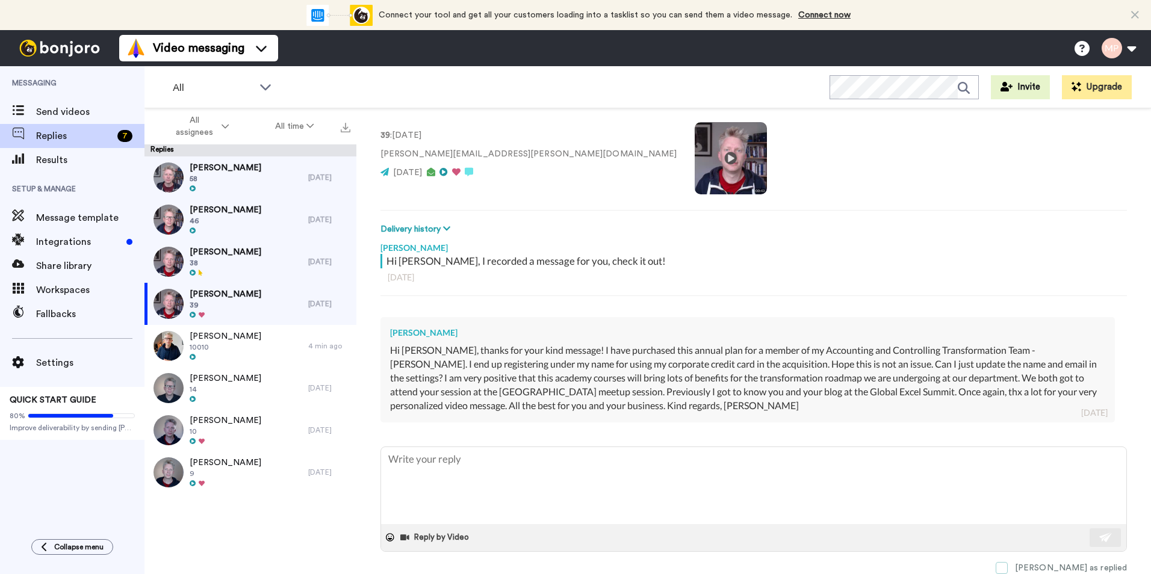
click at [1007, 565] on span at bounding box center [1001, 568] width 12 height 12
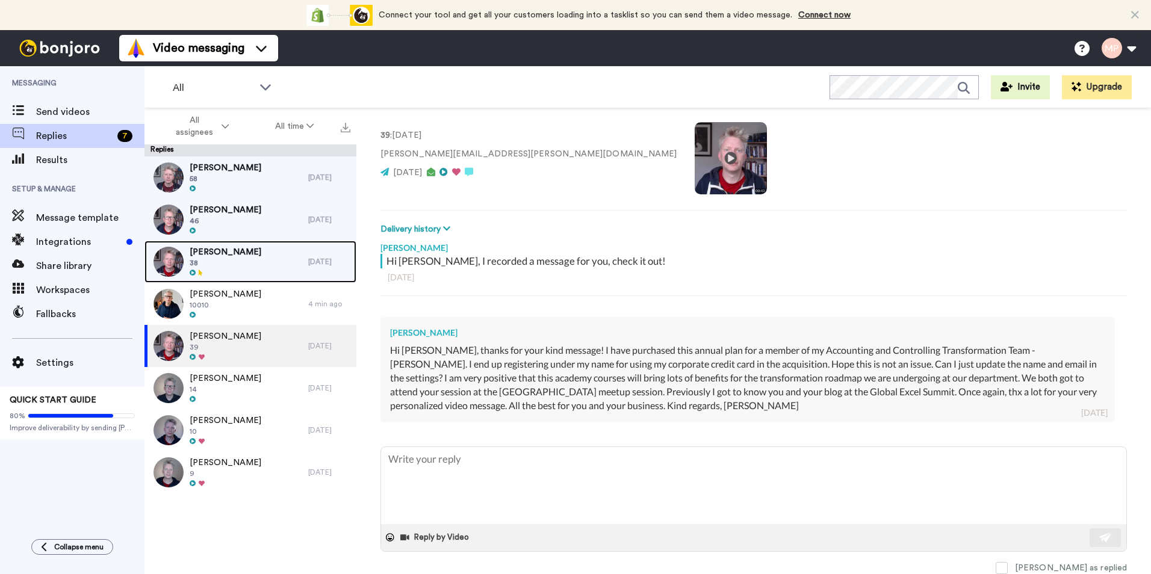
click at [225, 266] on span "38" at bounding box center [226, 263] width 72 height 10
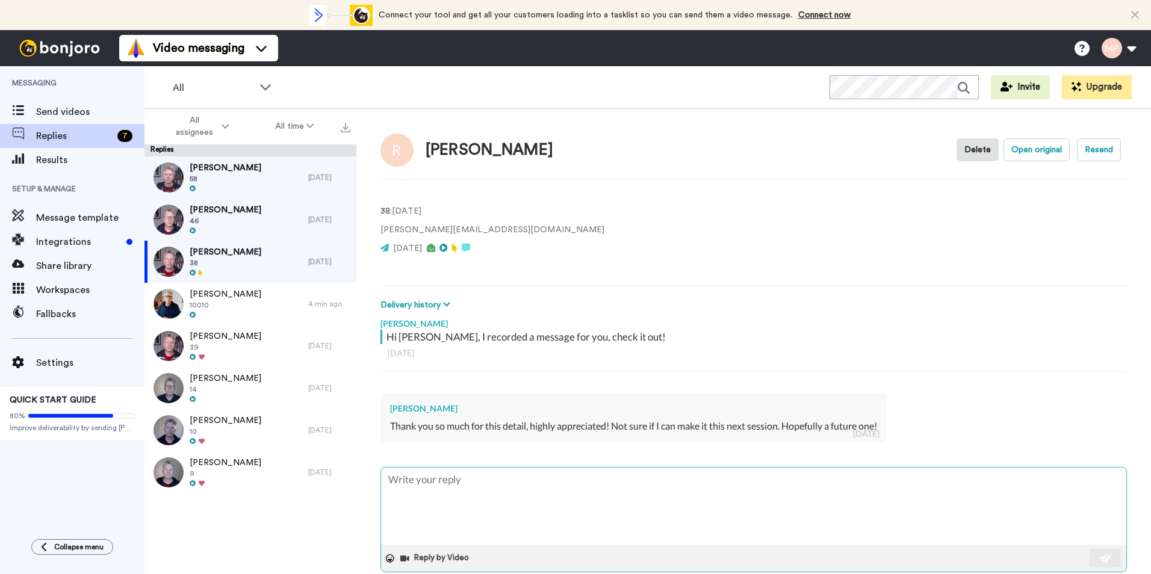
scroll to position [21, 0]
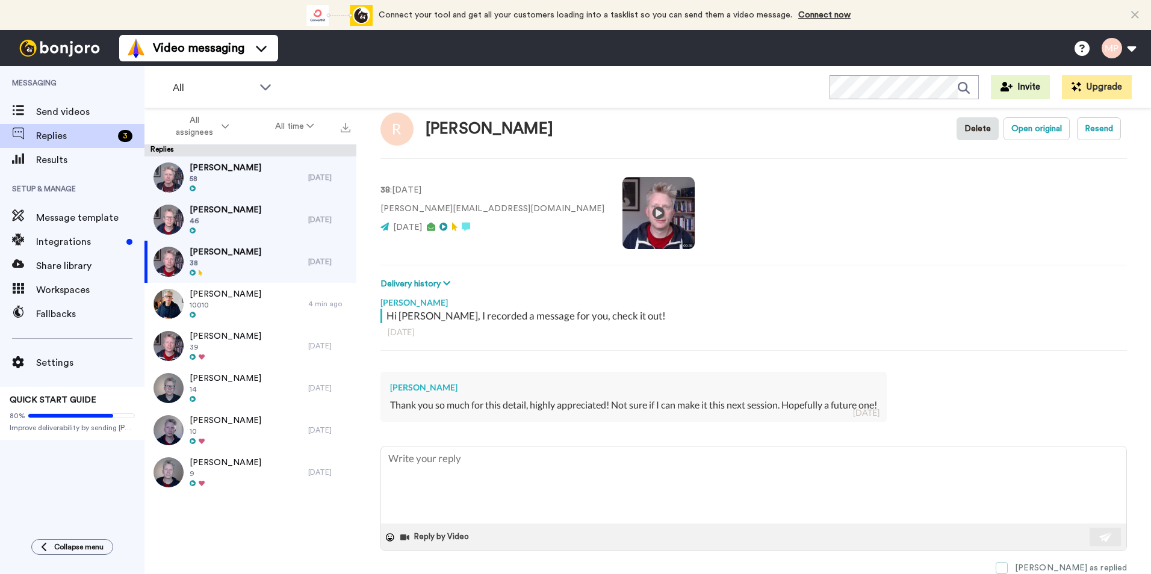
click at [1007, 567] on span at bounding box center [1001, 568] width 12 height 12
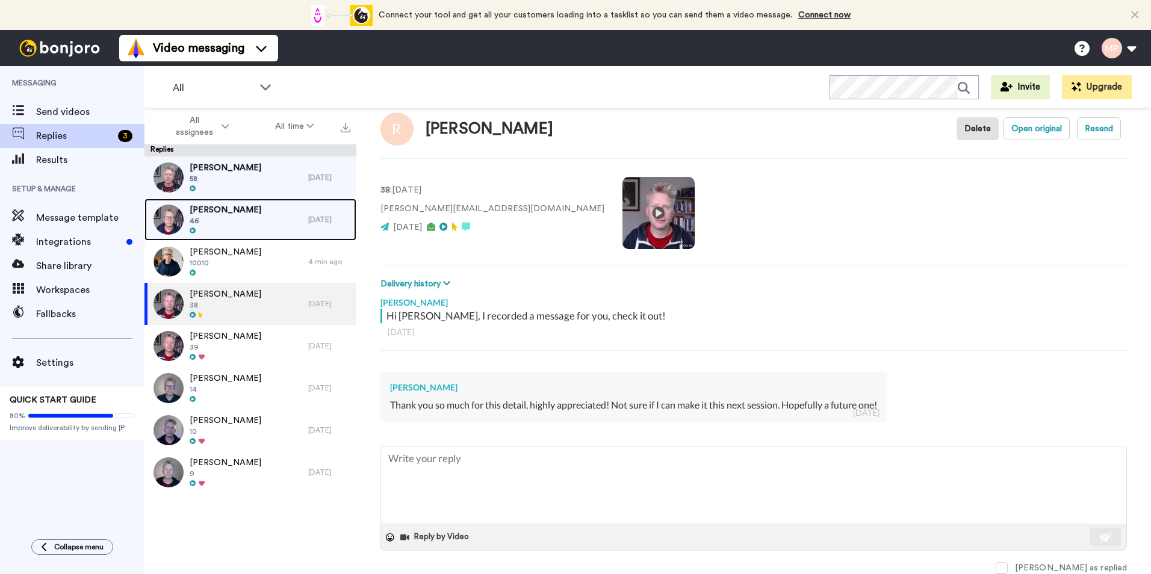
click at [236, 212] on span "Michael Lucyk" at bounding box center [226, 210] width 72 height 12
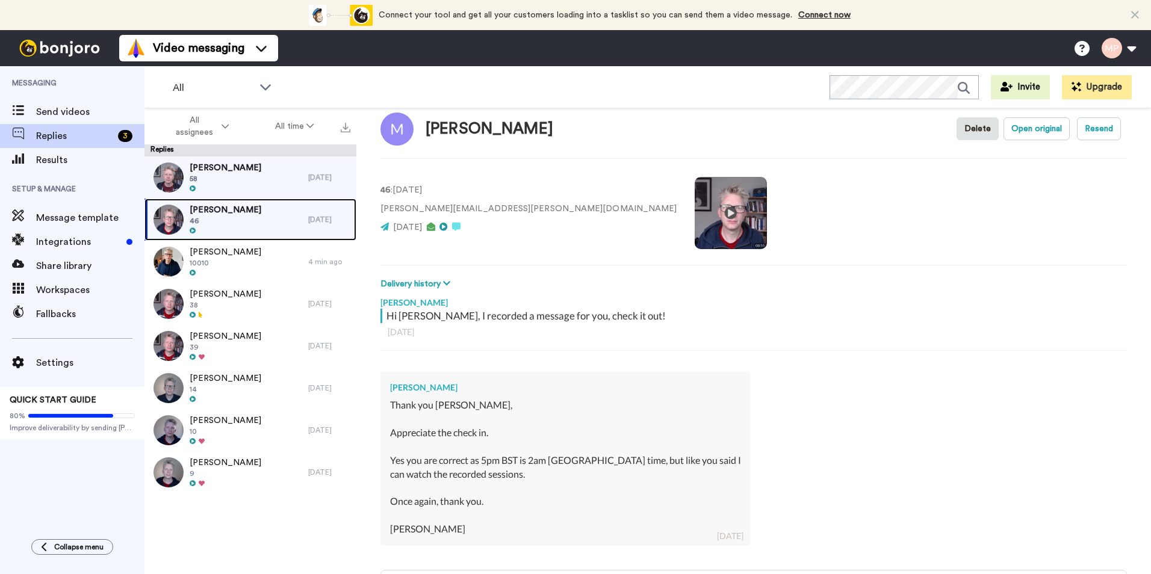
scroll to position [144, 0]
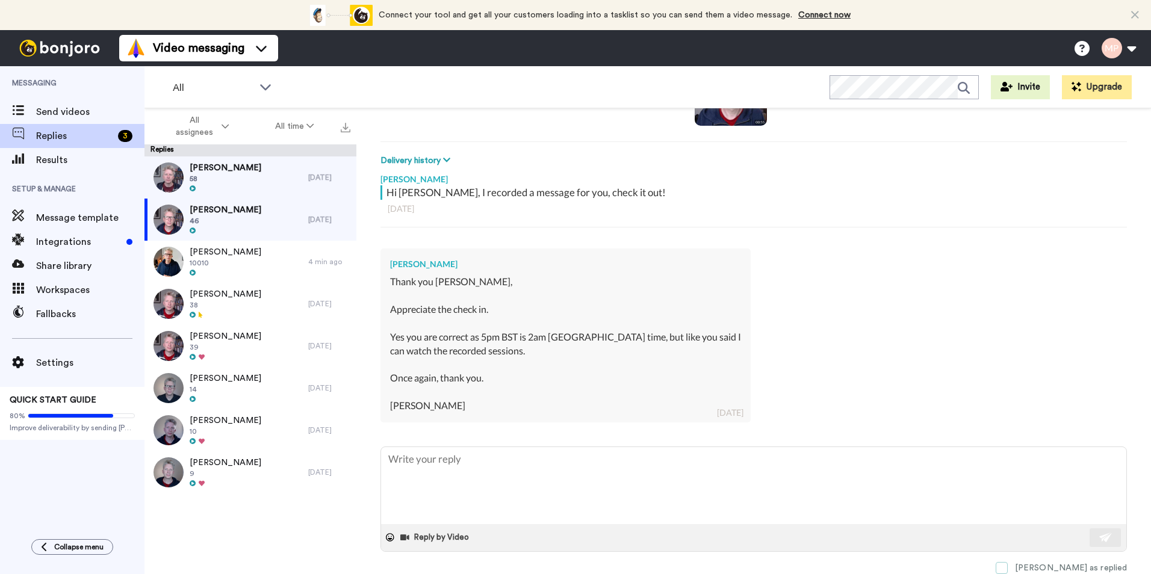
click at [1007, 573] on span at bounding box center [1001, 568] width 12 height 12
click at [1007, 572] on span at bounding box center [1001, 568] width 12 height 12
click at [212, 167] on span "Rolf Aabotsvik" at bounding box center [226, 168] width 72 height 12
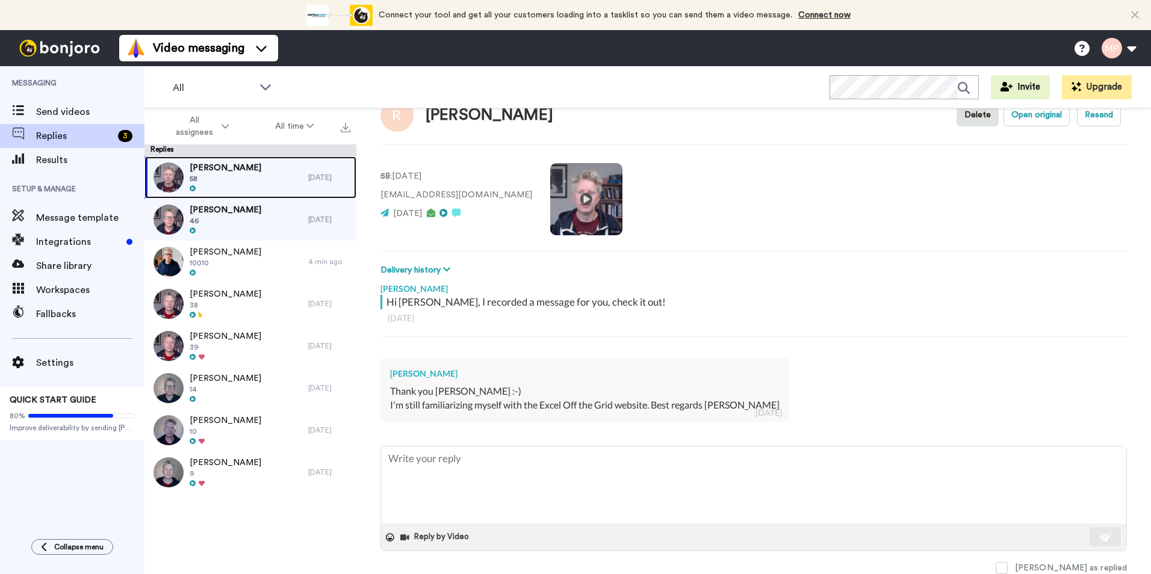
scroll to position [34, 0]
click at [1007, 568] on span at bounding box center [1001, 569] width 12 height 12
click at [1007, 569] on span at bounding box center [1001, 569] width 12 height 12
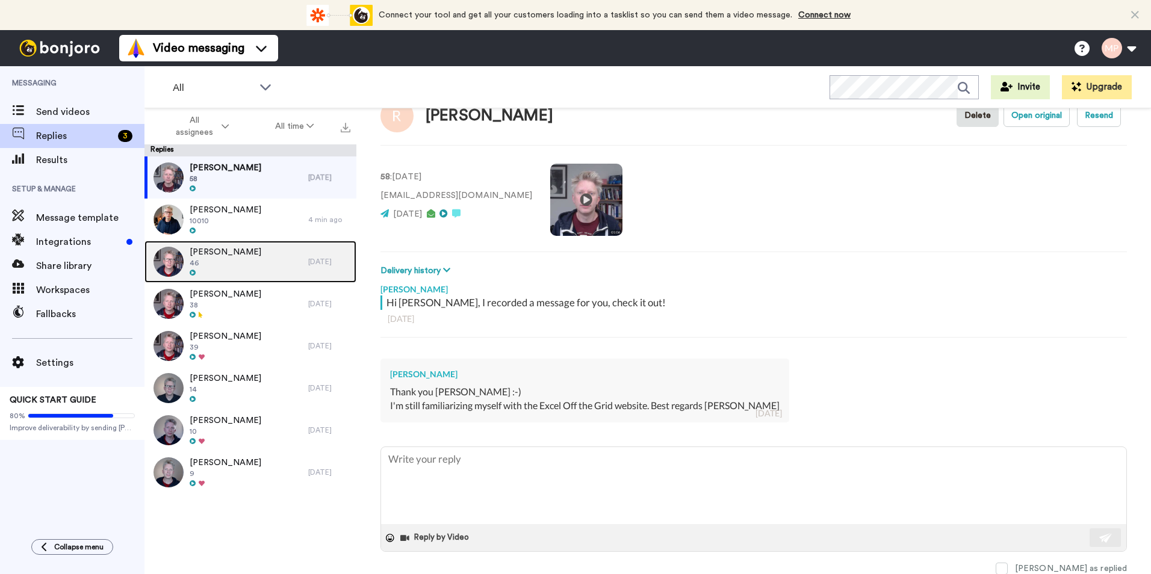
click at [223, 250] on span "Michael Lucyk" at bounding box center [226, 252] width 72 height 12
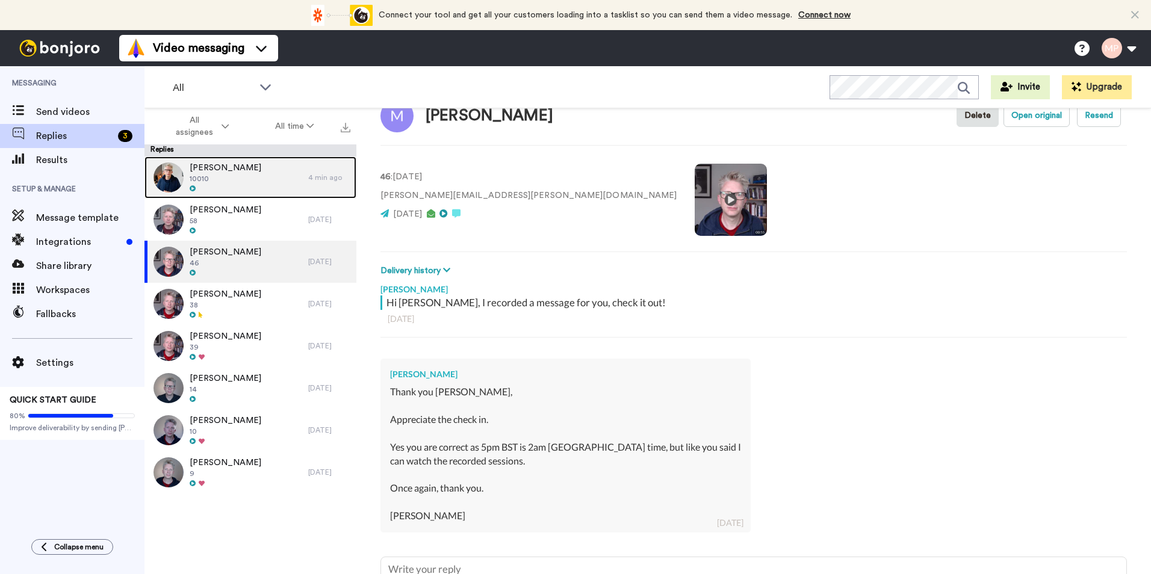
click at [238, 181] on span "10010" at bounding box center [226, 179] width 72 height 10
type textarea "x"
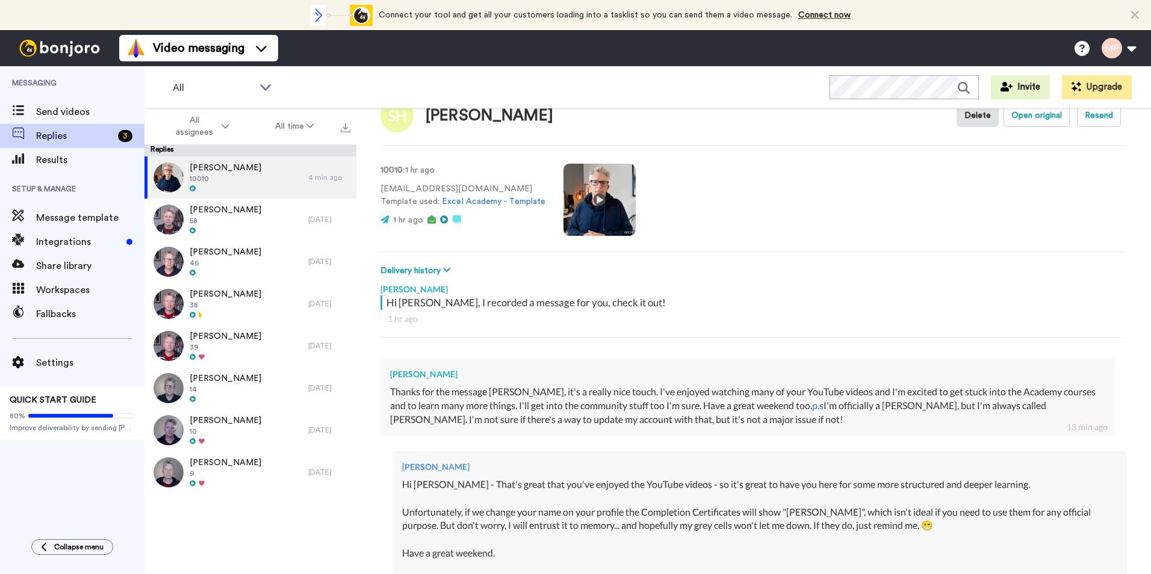
click at [1001, 236] on div "10010 : 1 hr ago shalcrow337@outlook.com Template used: Excel Academy - Templat…" at bounding box center [753, 199] width 746 height 82
click at [247, 543] on div "Susan Halcrow 10010 4 min ago Rolf Aabotsvik 58 3 yr ago Michael Lucyk 46 3 yr …" at bounding box center [250, 368] width 212 height 425
click at [61, 132] on span "Replies" at bounding box center [74, 136] width 77 height 14
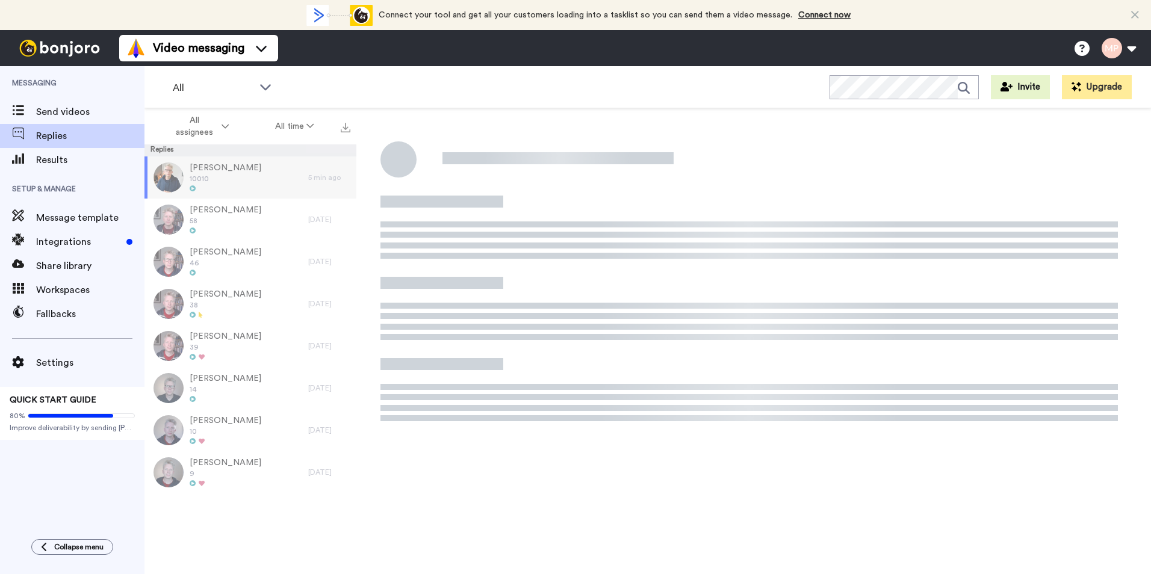
click at [56, 129] on span "Replies" at bounding box center [90, 136] width 108 height 14
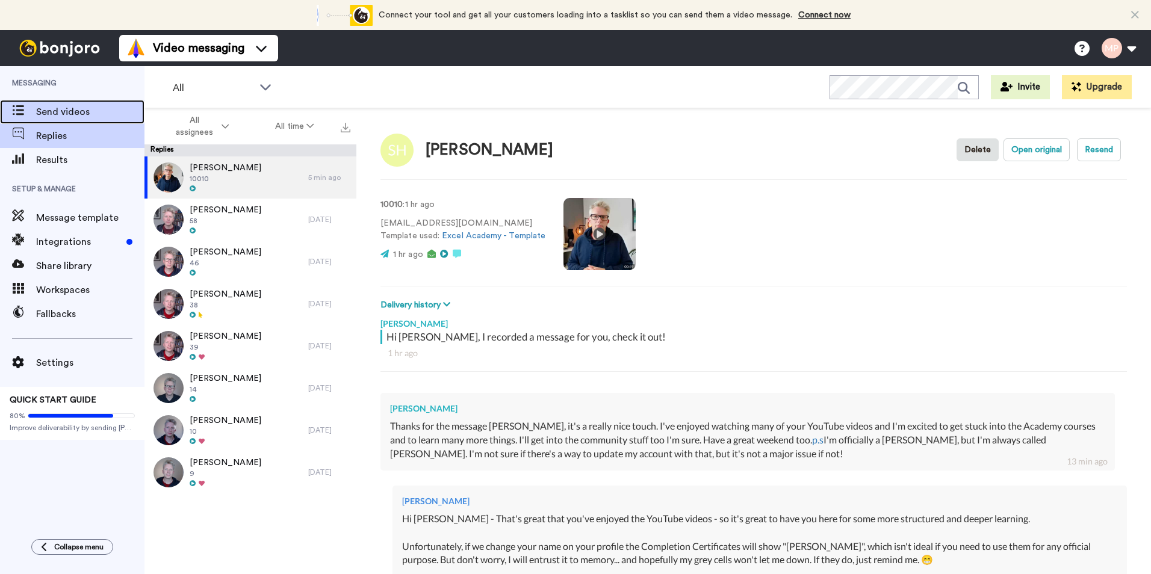
click at [56, 104] on div "Send videos" at bounding box center [72, 112] width 144 height 24
